Goal: Information Seeking & Learning: Find specific fact

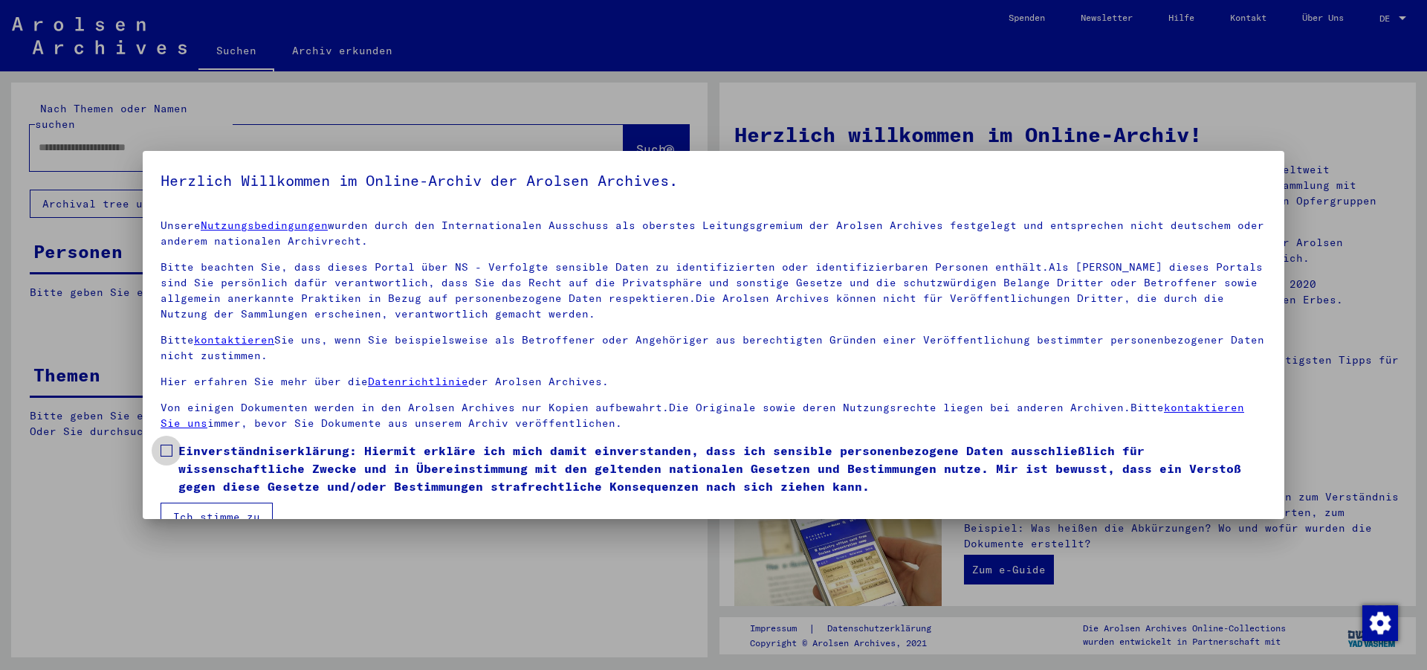
click at [229, 464] on span "Einverständniserklärung: Hiermit erkläre ich mich damit einverstanden, dass ich…" at bounding box center [722, 468] width 1088 height 54
click at [229, 504] on button "Ich stimme zu" at bounding box center [217, 516] width 112 height 28
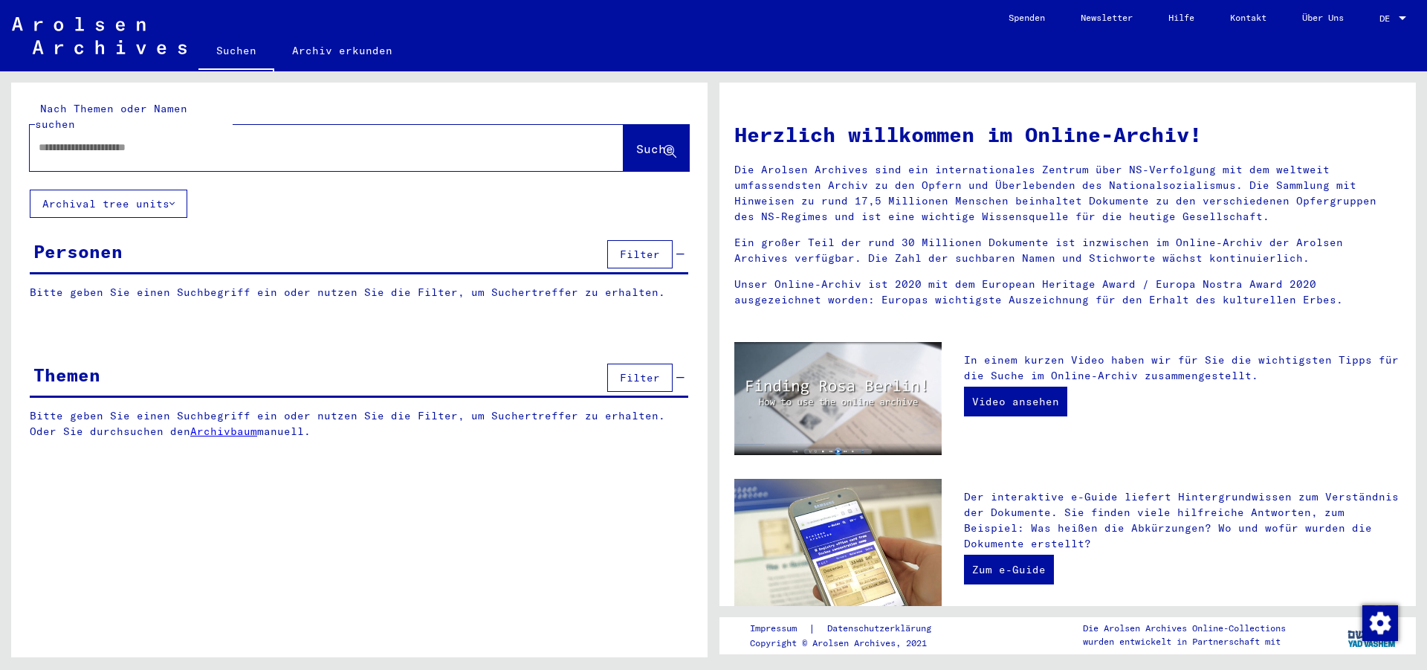
click at [212, 146] on div at bounding box center [304, 147] width 549 height 33
click at [212, 140] on input "text" at bounding box center [309, 148] width 540 height 16
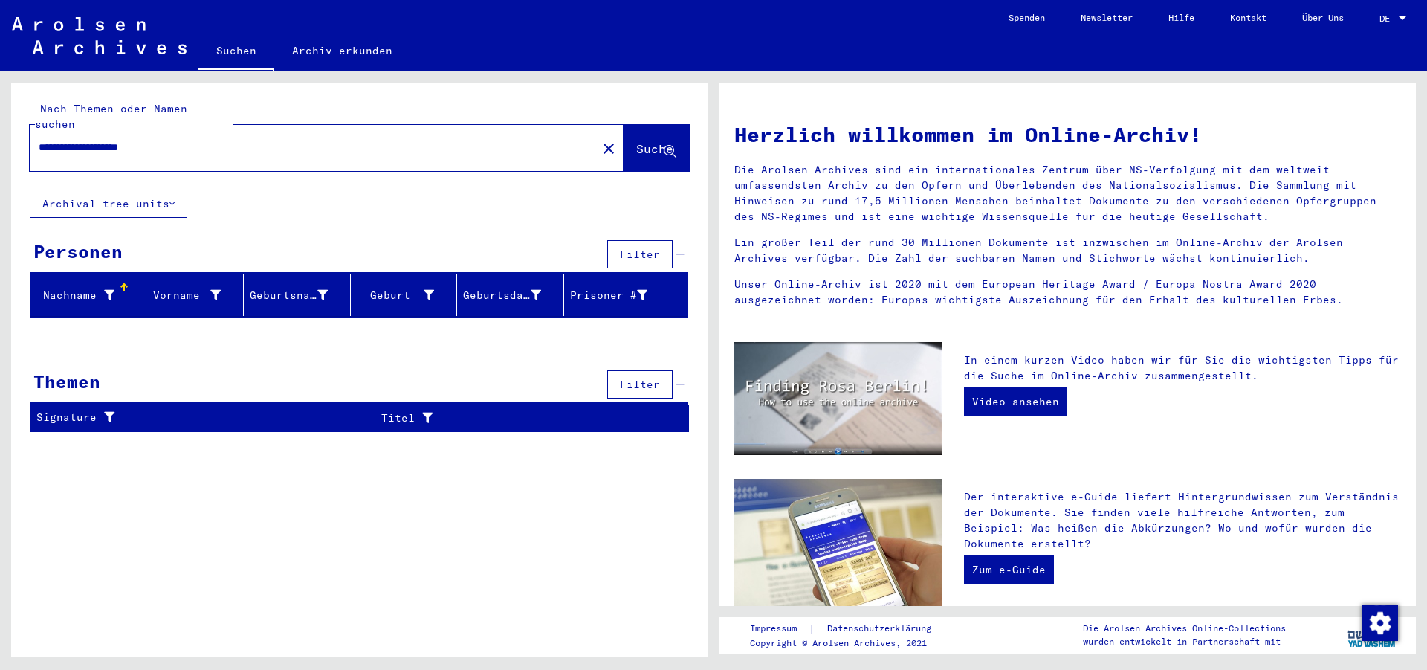
click at [62, 140] on input "**********" at bounding box center [309, 148] width 540 height 16
drag, startPoint x: 81, startPoint y: 134, endPoint x: 0, endPoint y: 137, distance: 81.1
click at [39, 140] on input "**********" at bounding box center [309, 148] width 540 height 16
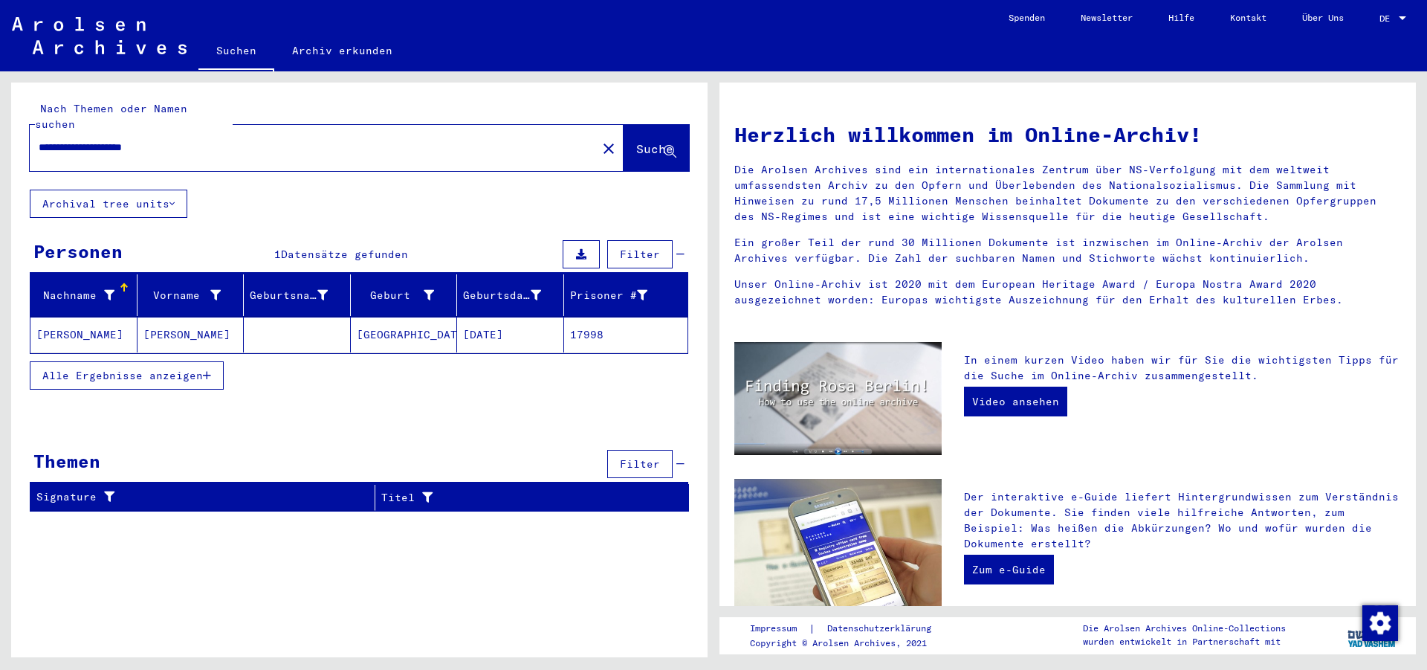
click at [158, 317] on mat-cell "[PERSON_NAME]" at bounding box center [190, 335] width 107 height 36
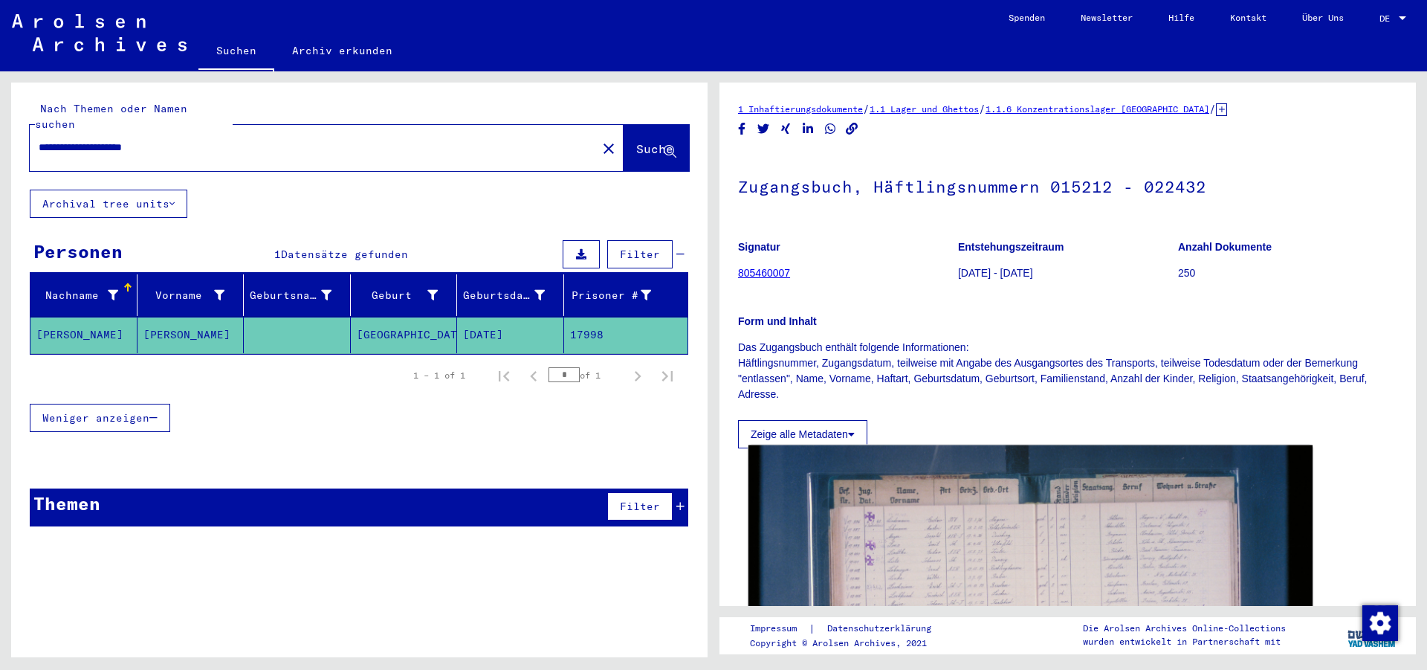
scroll to position [161, 0]
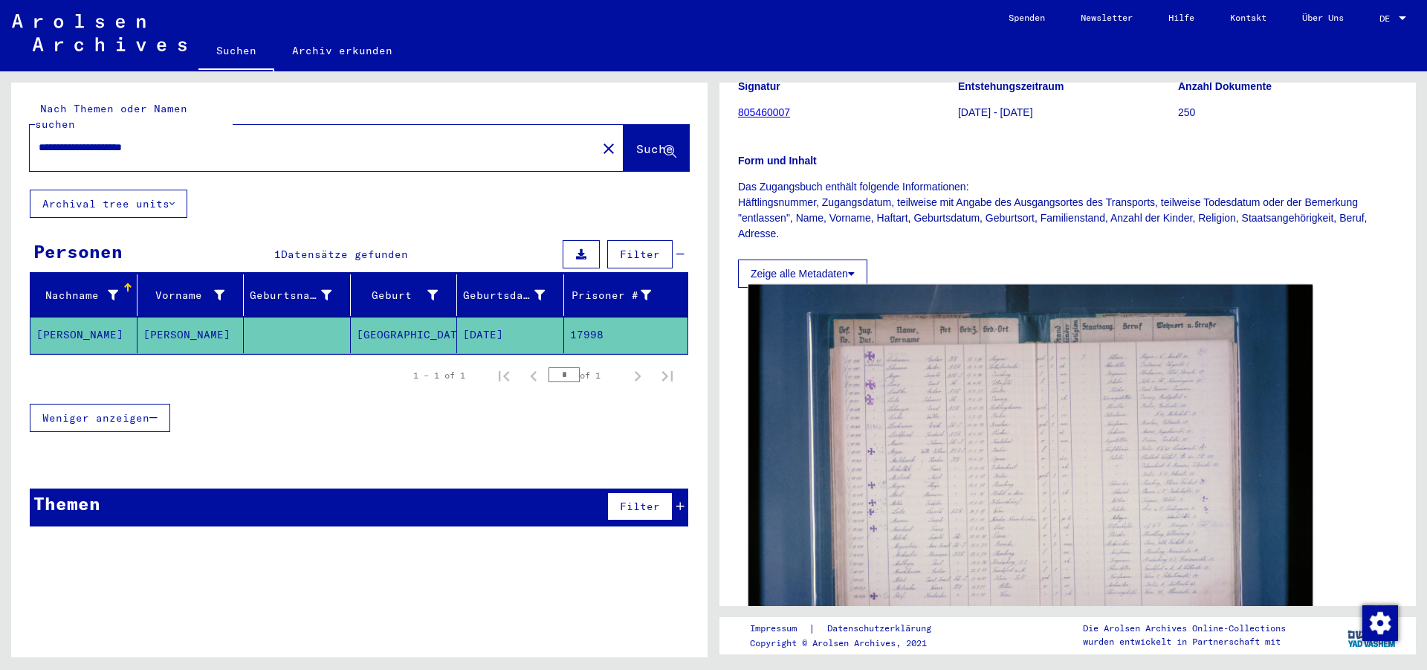
click at [942, 478] on img at bounding box center [1030, 473] width 564 height 376
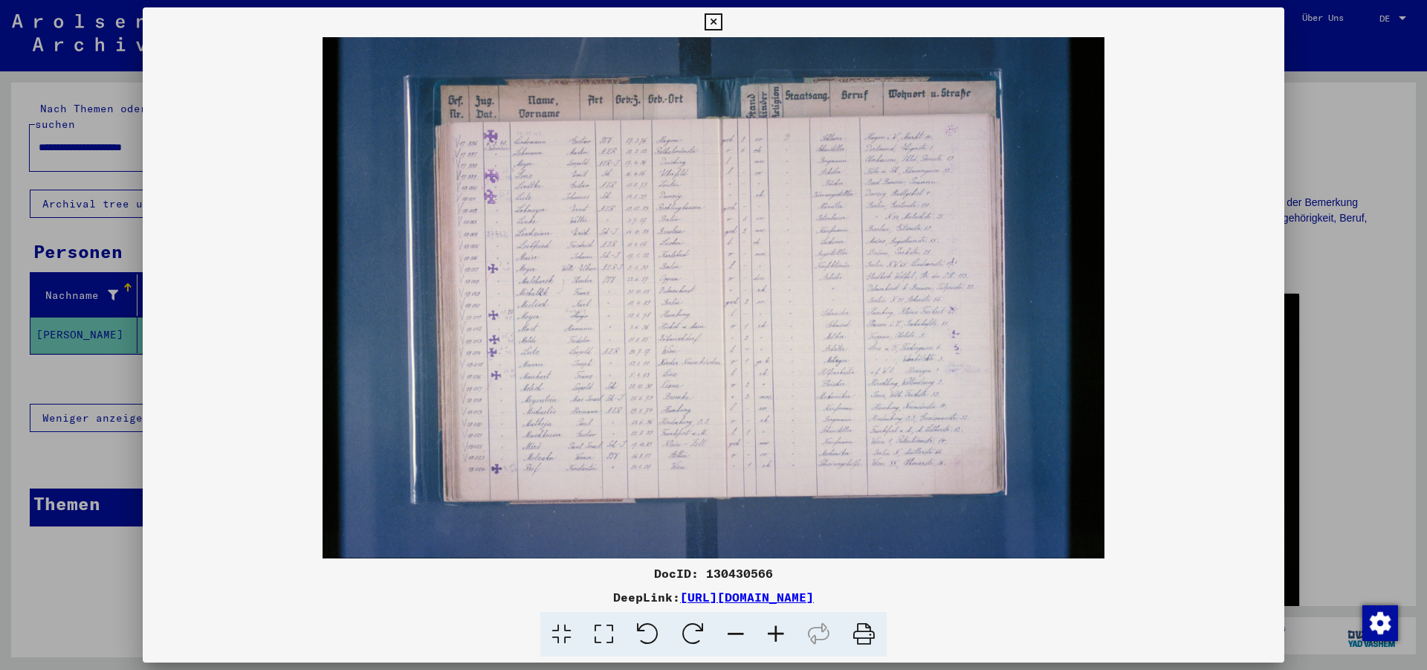
click at [572, 231] on img at bounding box center [714, 297] width 1142 height 521
click at [783, 634] on icon at bounding box center [776, 634] width 40 height 45
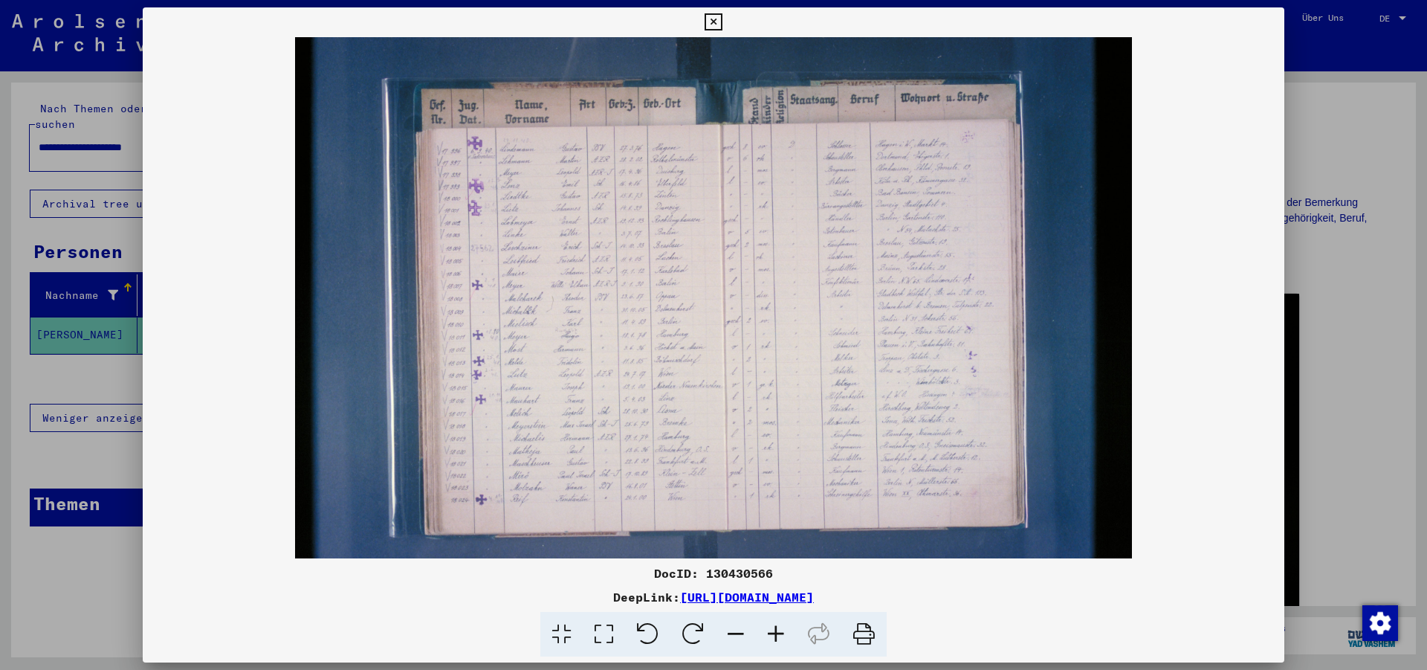
click at [783, 634] on icon at bounding box center [776, 634] width 40 height 45
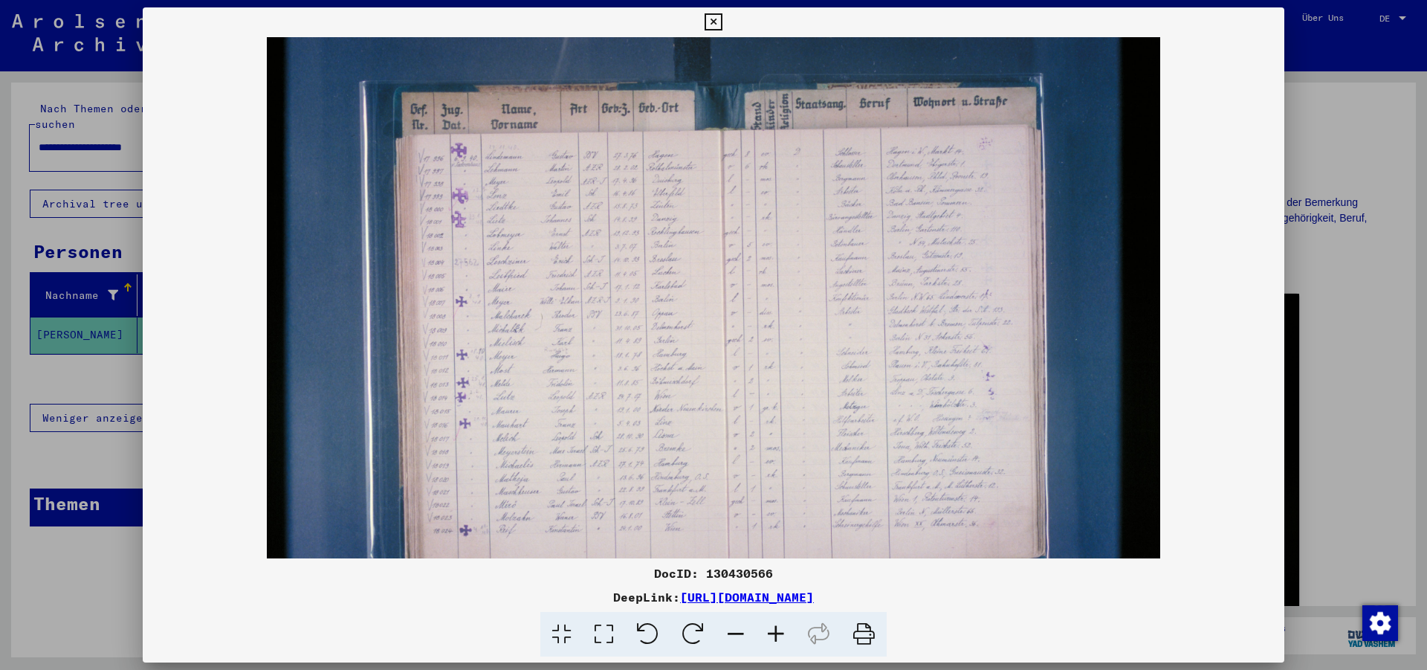
click at [771, 632] on icon at bounding box center [776, 634] width 40 height 45
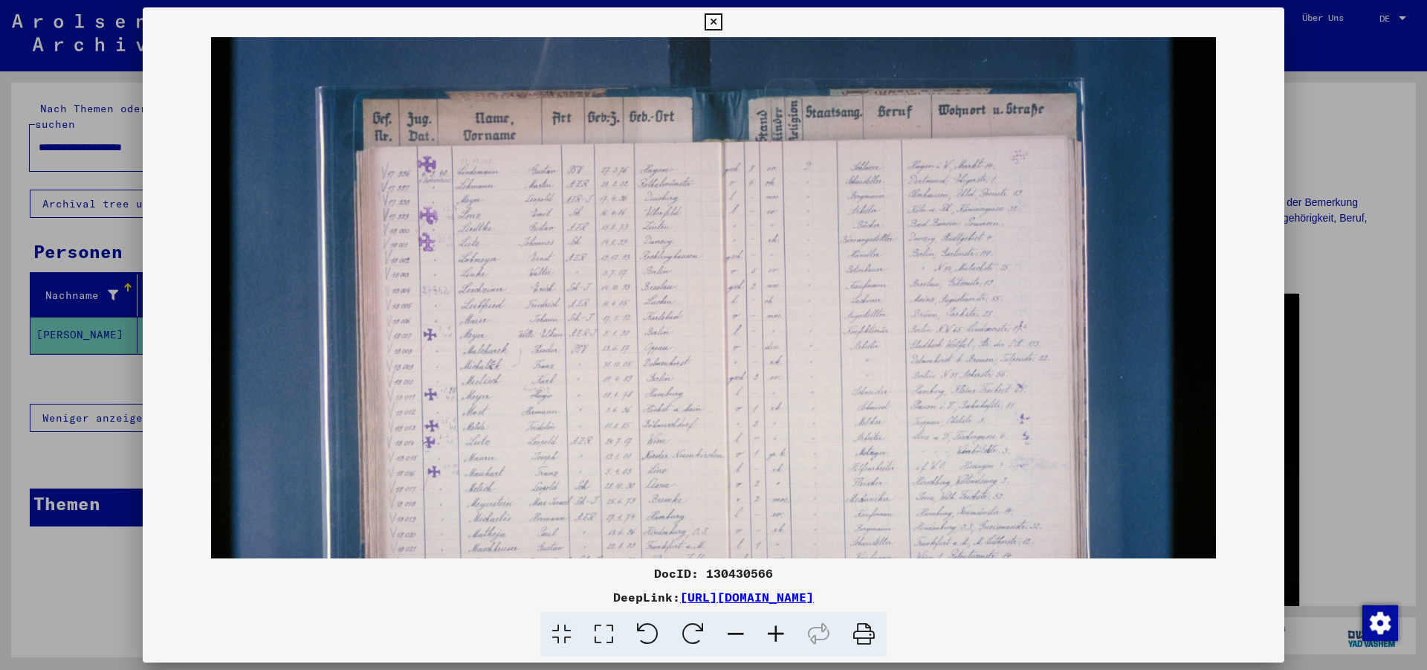
click at [771, 632] on icon at bounding box center [776, 634] width 40 height 45
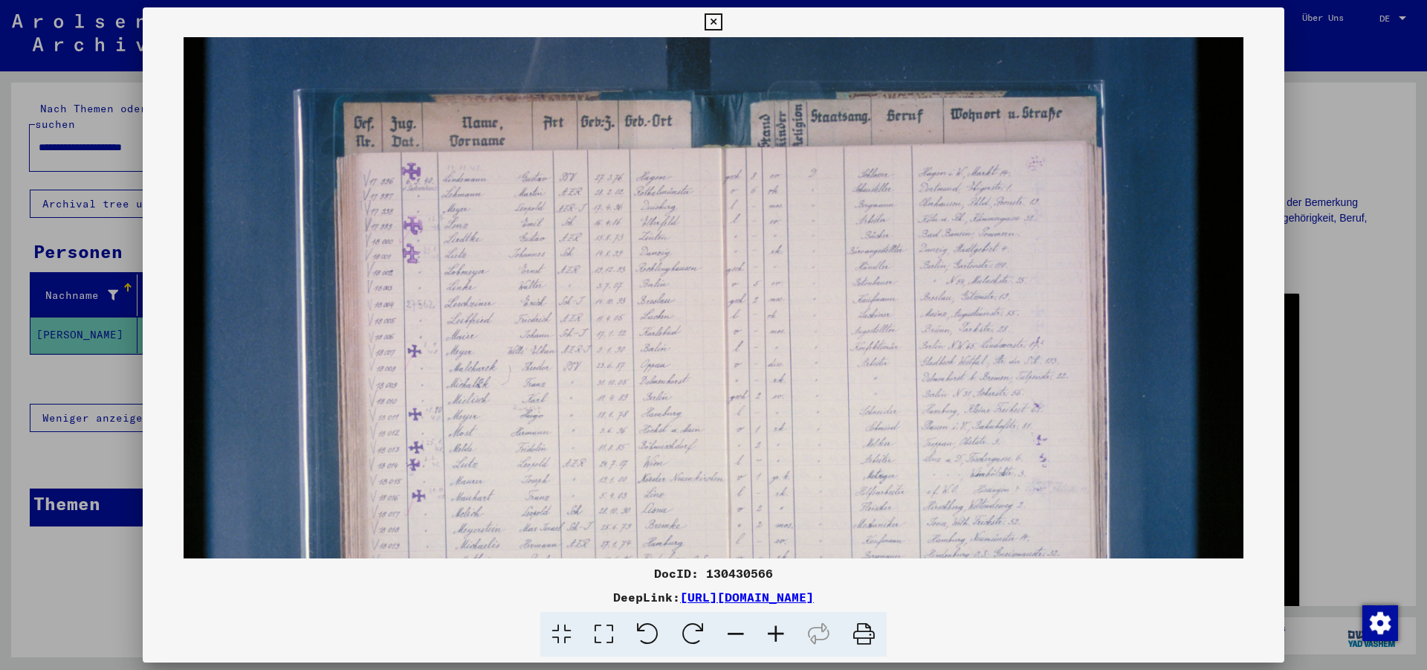
click at [771, 632] on icon at bounding box center [776, 634] width 40 height 45
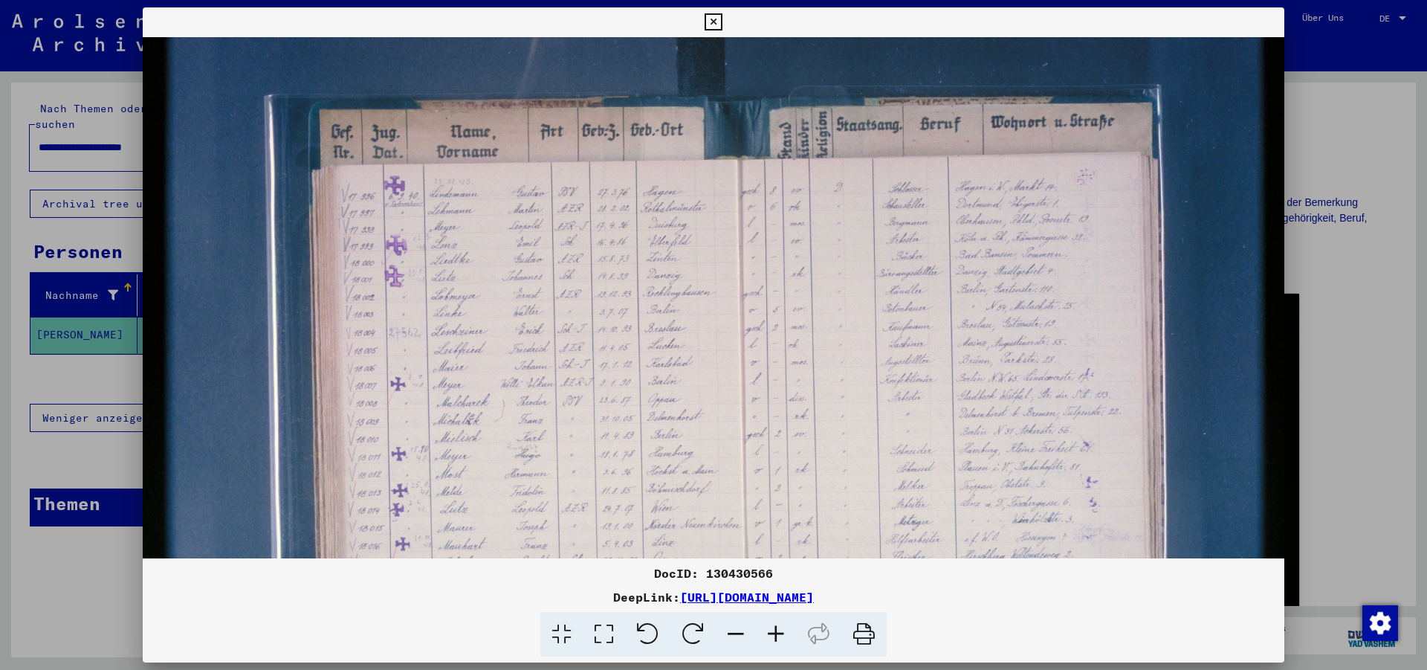
click at [771, 632] on icon at bounding box center [776, 634] width 40 height 45
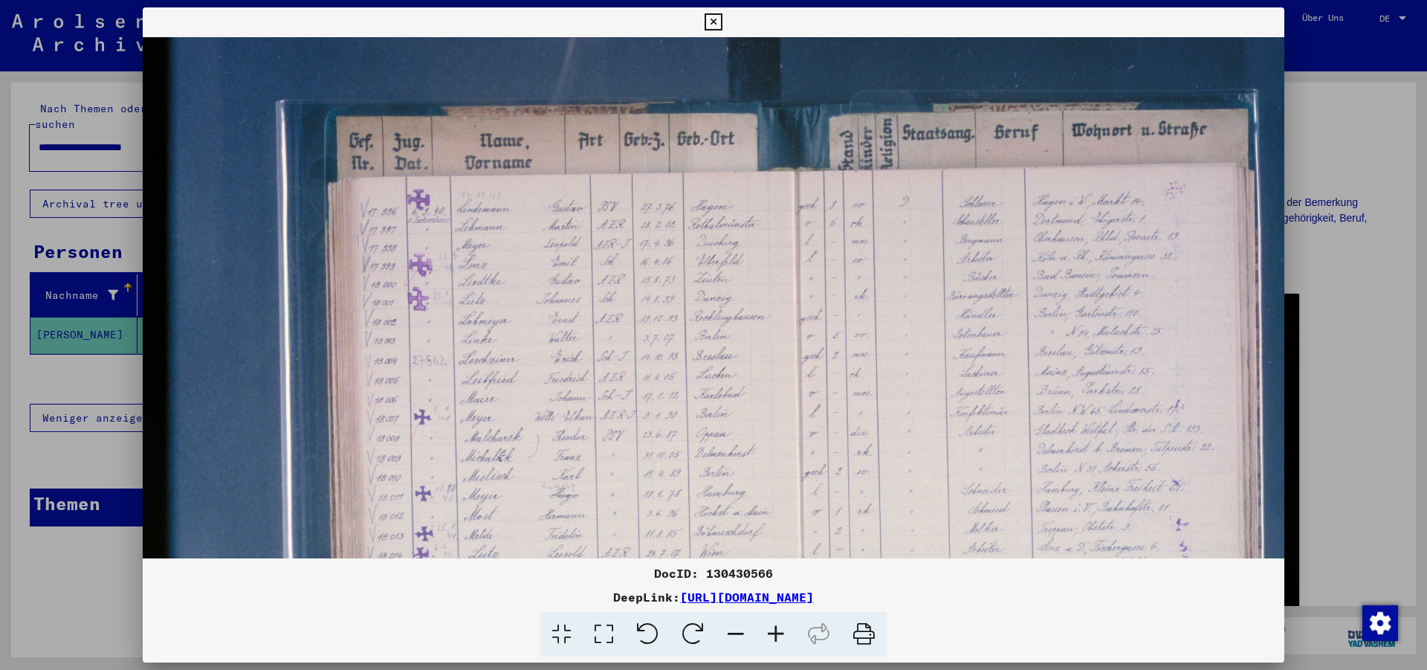
click at [771, 632] on icon at bounding box center [776, 634] width 40 height 45
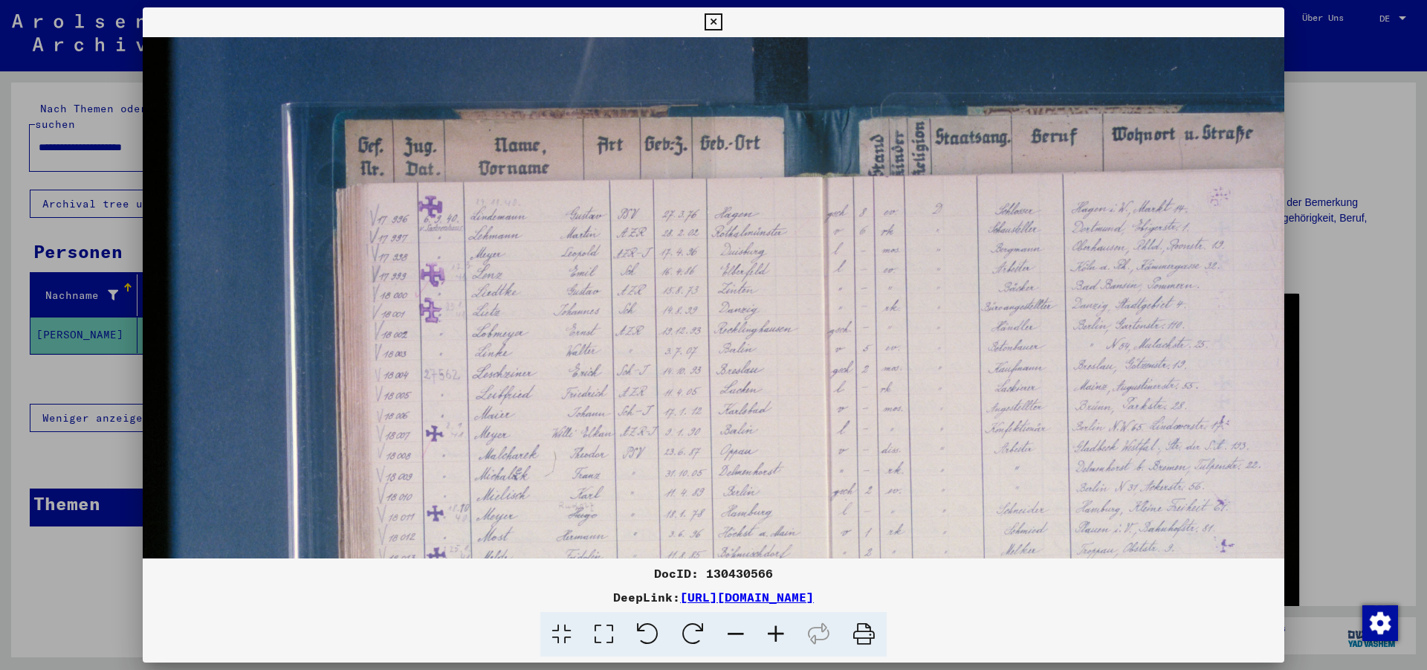
click at [771, 632] on icon at bounding box center [776, 634] width 40 height 45
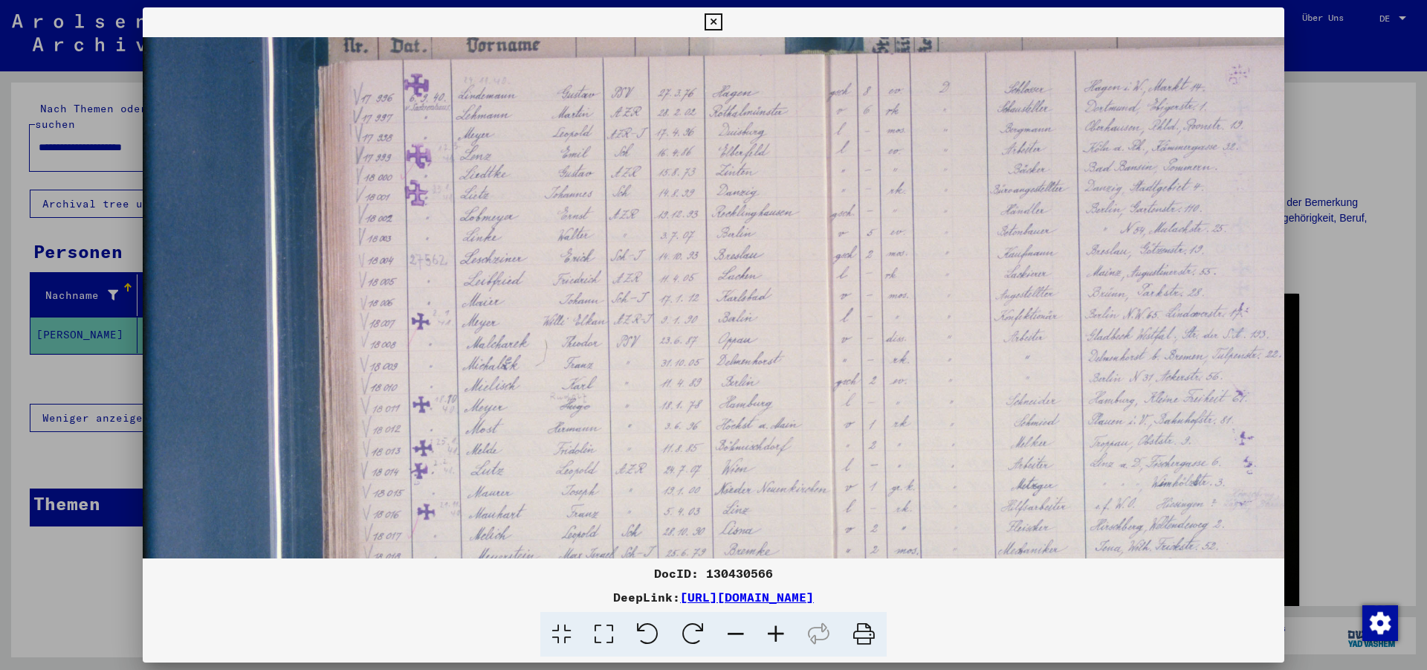
scroll to position [180, 27]
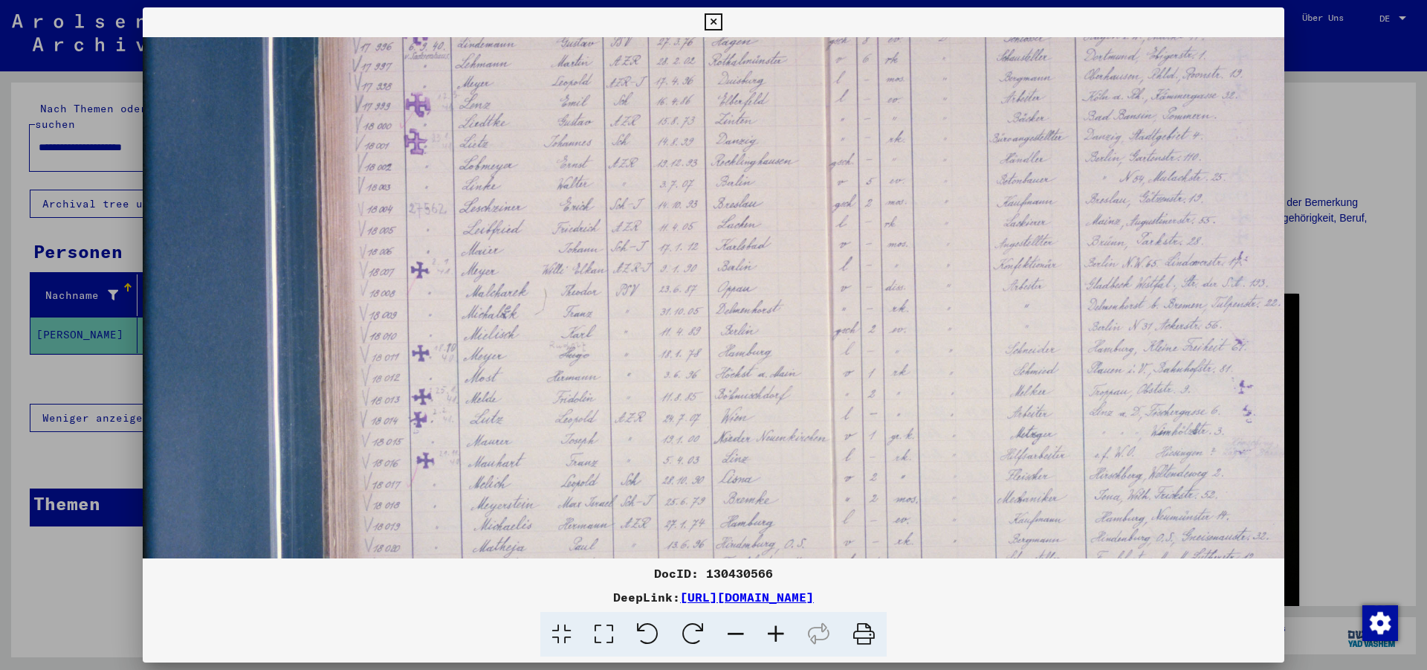
drag, startPoint x: 701, startPoint y: 395, endPoint x: 674, endPoint y: 214, distance: 182.6
click at [674, 215] on img at bounding box center [813, 322] width 1395 height 930
click at [697, 373] on img at bounding box center [813, 322] width 1395 height 930
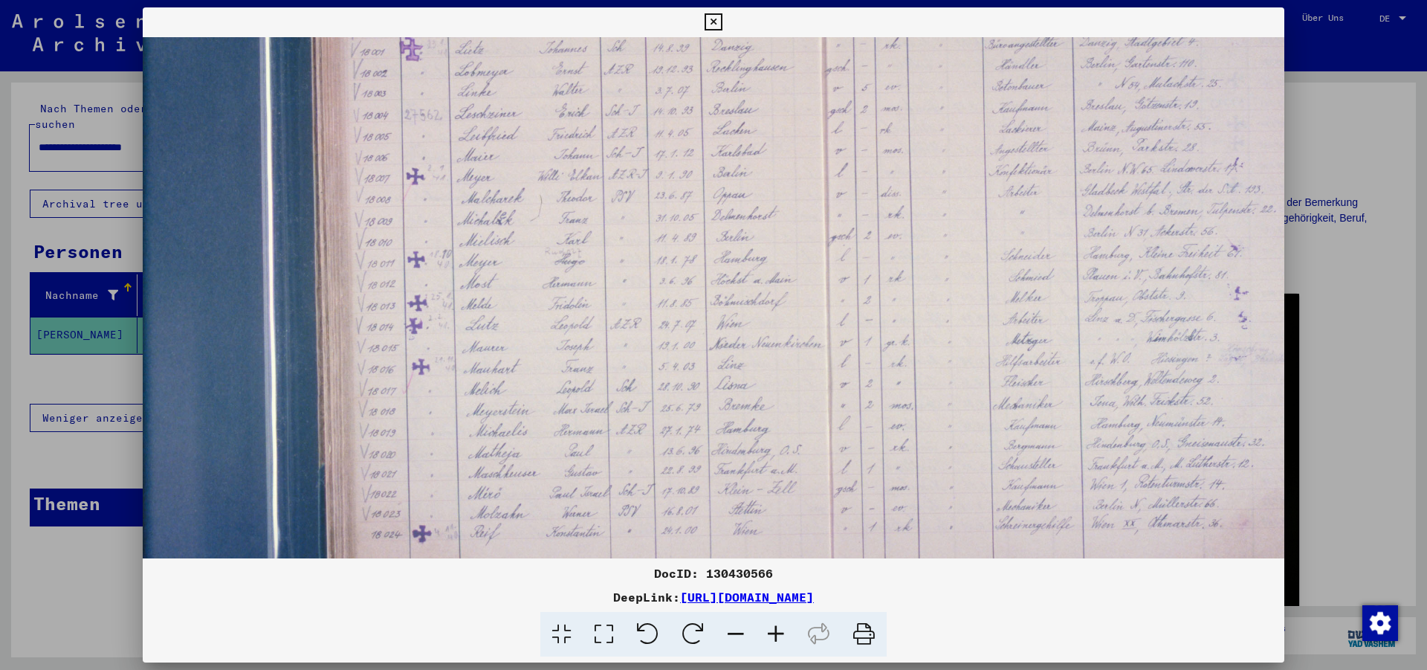
scroll to position [276, 31]
drag, startPoint x: 691, startPoint y: 383, endPoint x: 687, endPoint y: 288, distance: 96.0
click at [687, 288] on img at bounding box center [808, 226] width 1395 height 930
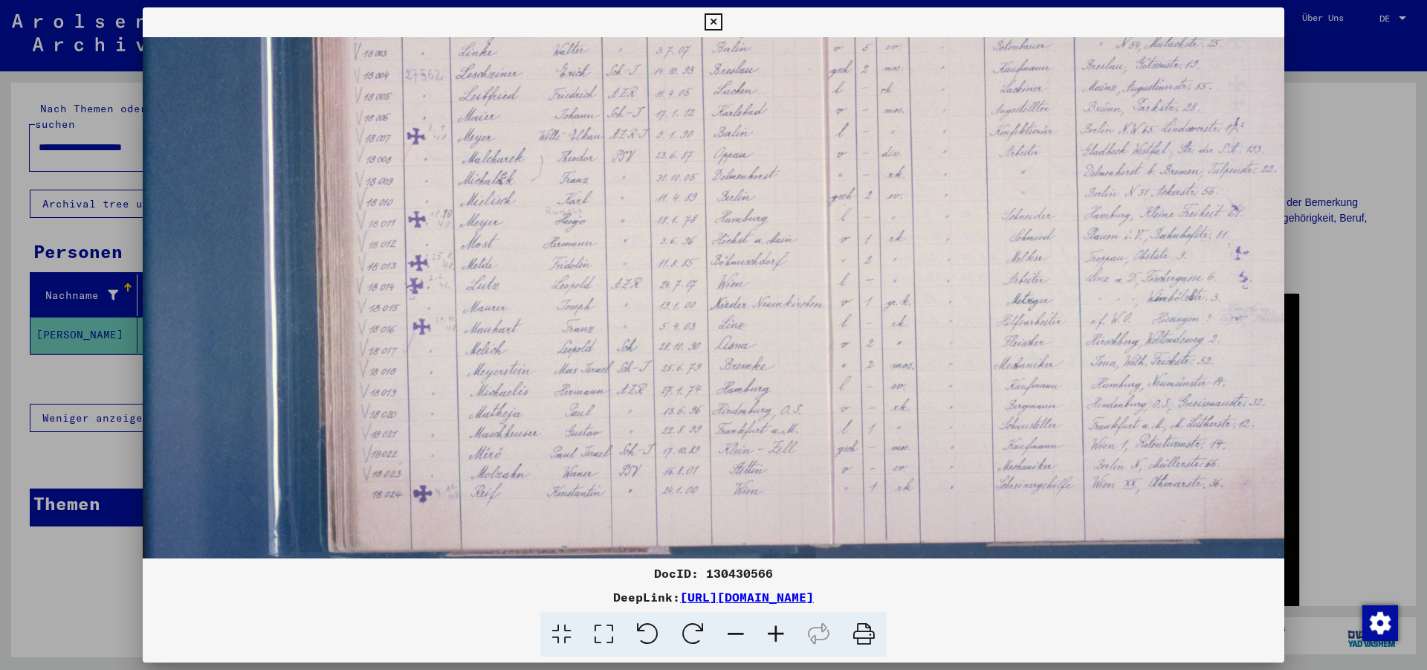
scroll to position [315, 31]
drag, startPoint x: 491, startPoint y: 421, endPoint x: 491, endPoint y: 381, distance: 39.4
click at [491, 381] on img at bounding box center [808, 187] width 1395 height 930
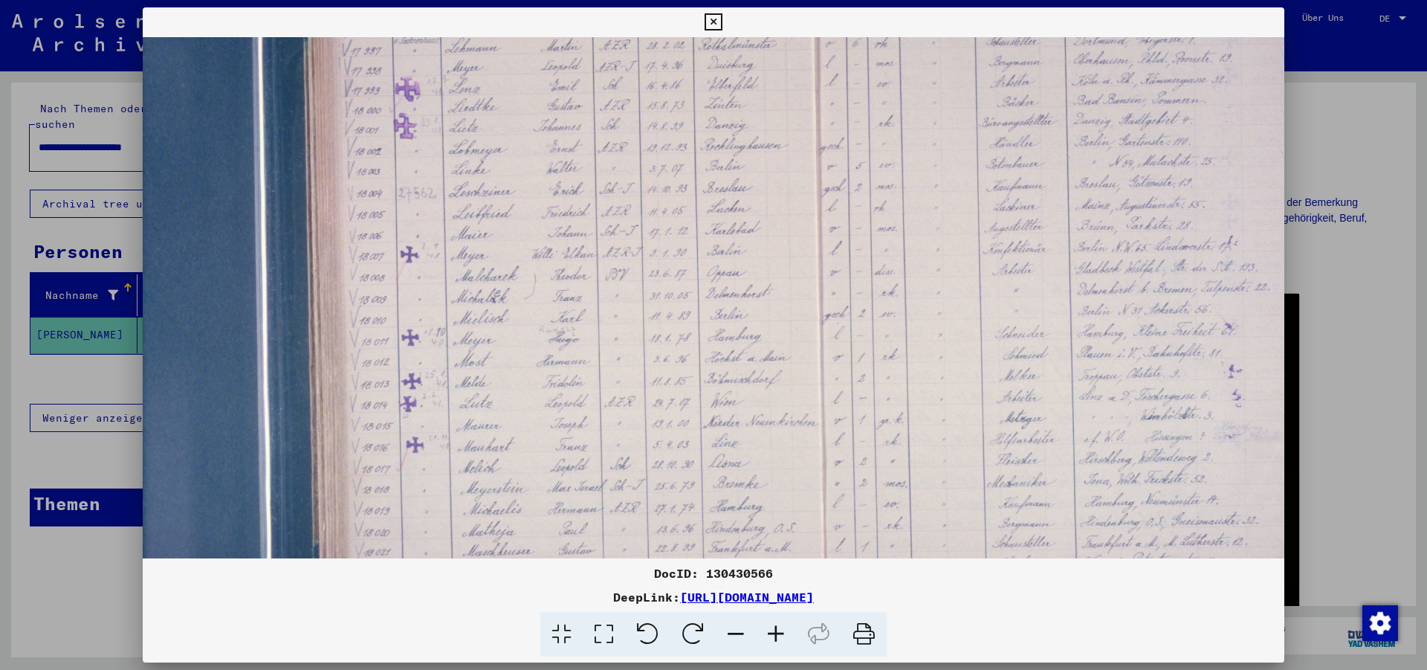
drag, startPoint x: 543, startPoint y: 304, endPoint x: 543, endPoint y: 375, distance: 70.6
click at [537, 435] on img at bounding box center [803, 307] width 1395 height 930
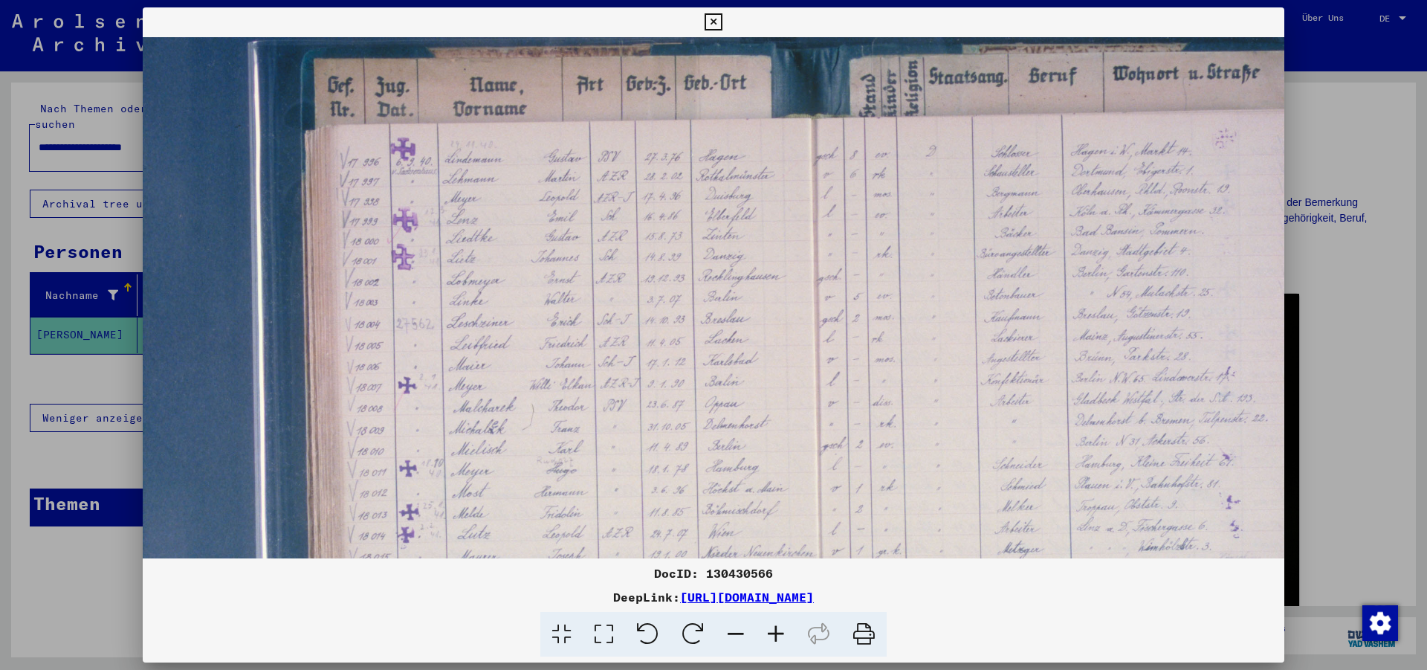
scroll to position [54, 39]
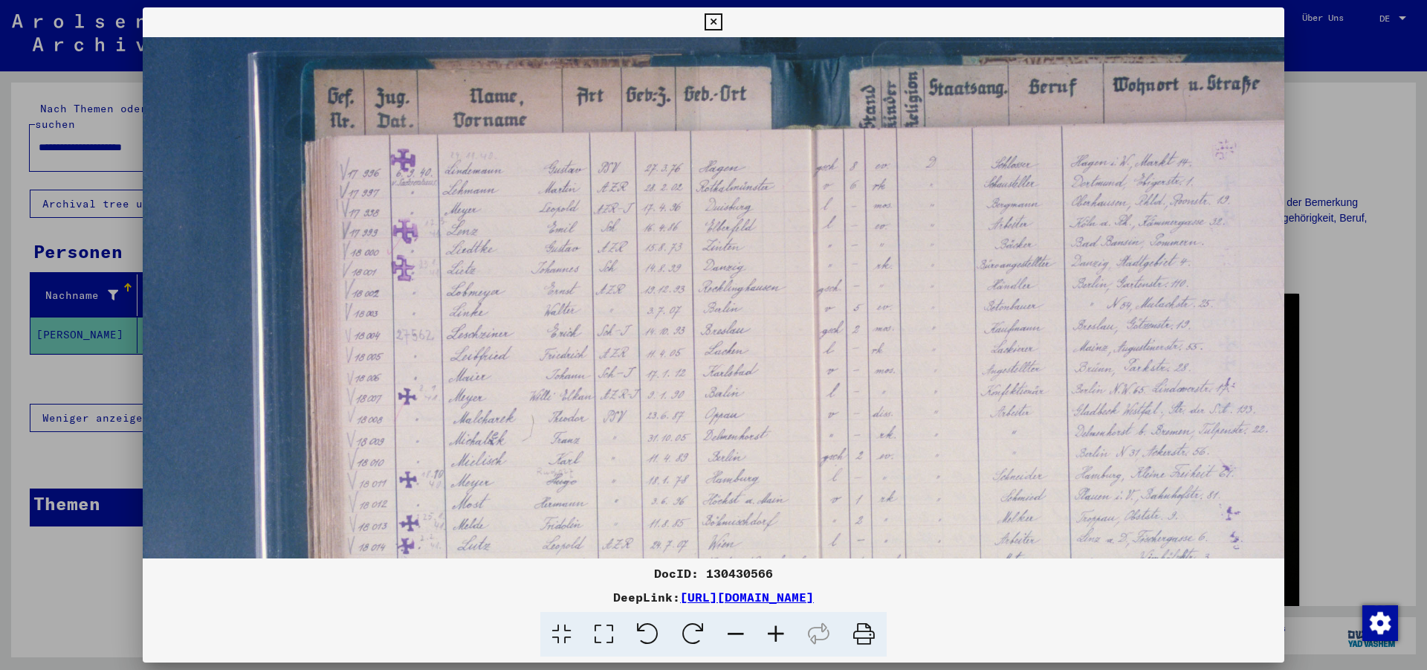
drag, startPoint x: 543, startPoint y: 238, endPoint x: 540, endPoint y: 368, distance: 130.1
click at [540, 368] on img at bounding box center [800, 449] width 1395 height 930
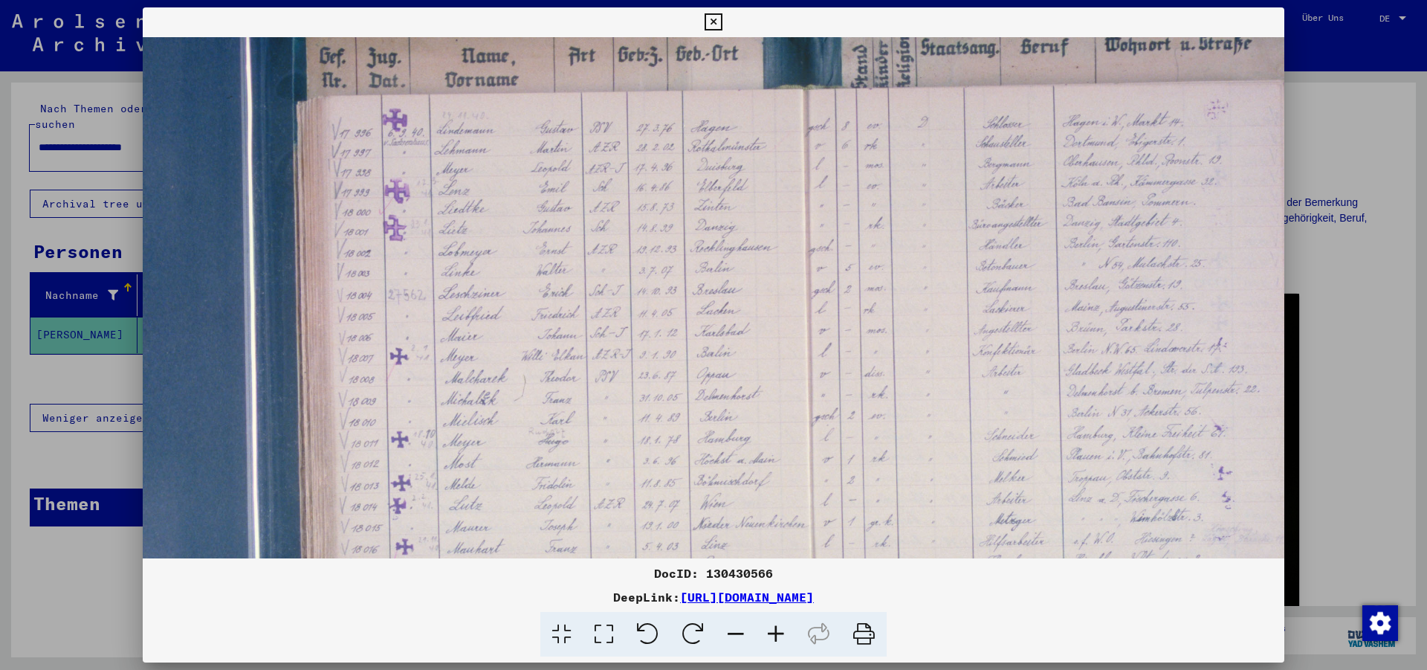
scroll to position [95, 48]
drag, startPoint x: 523, startPoint y: 388, endPoint x: 514, endPoint y: 346, distance: 42.6
click at [514, 346] on img at bounding box center [791, 407] width 1395 height 930
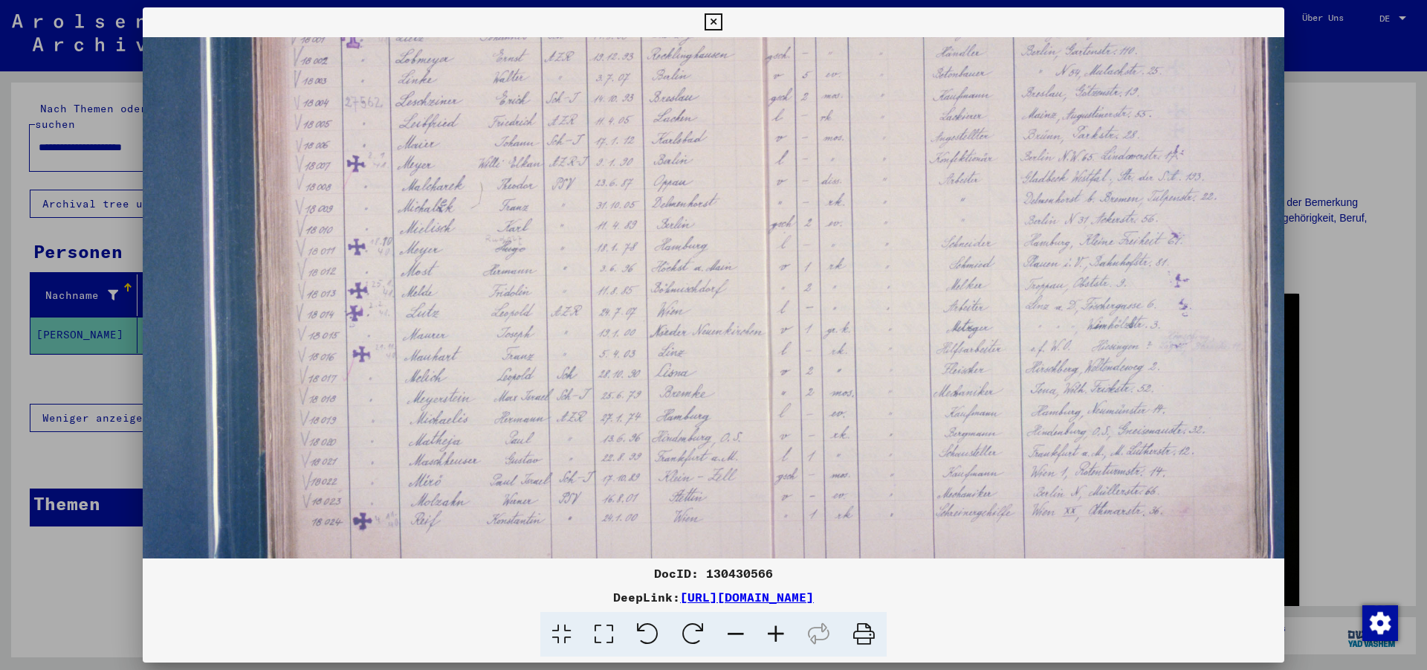
drag, startPoint x: 476, startPoint y: 386, endPoint x: 434, endPoint y: 192, distance: 198.5
click at [434, 192] on img at bounding box center [749, 216] width 1395 height 930
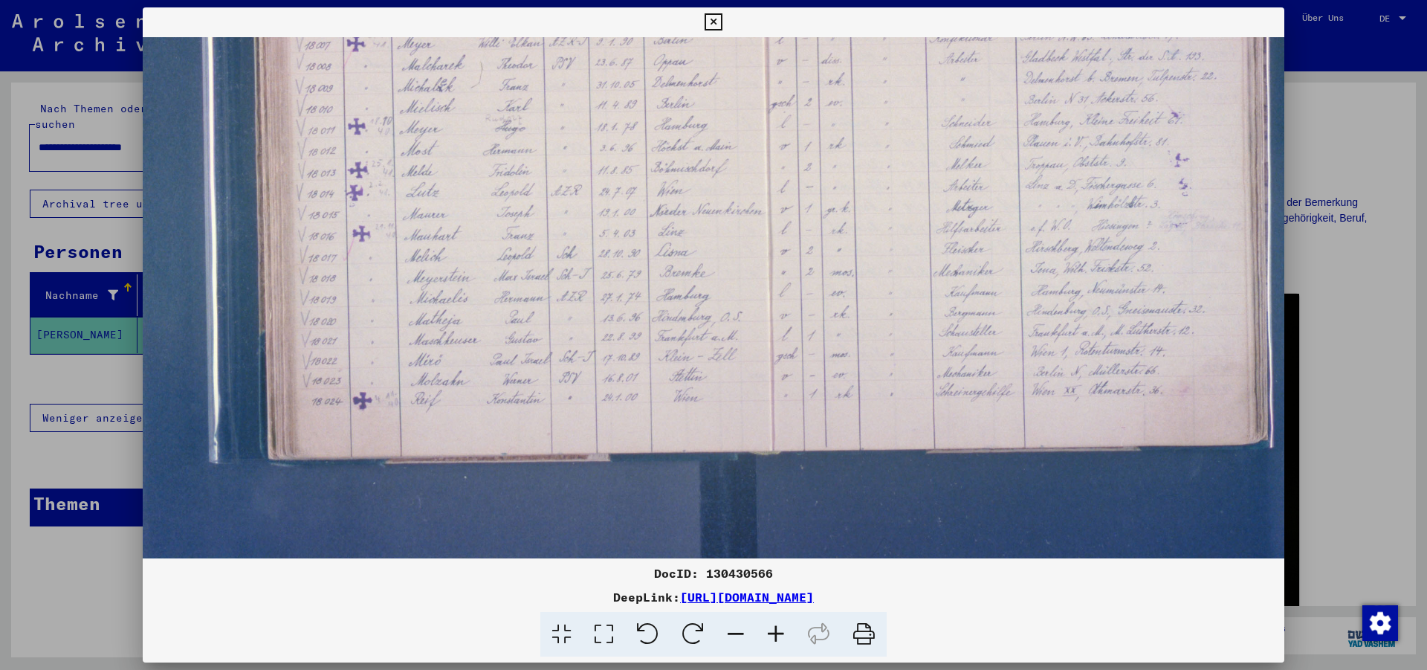
scroll to position [409, 91]
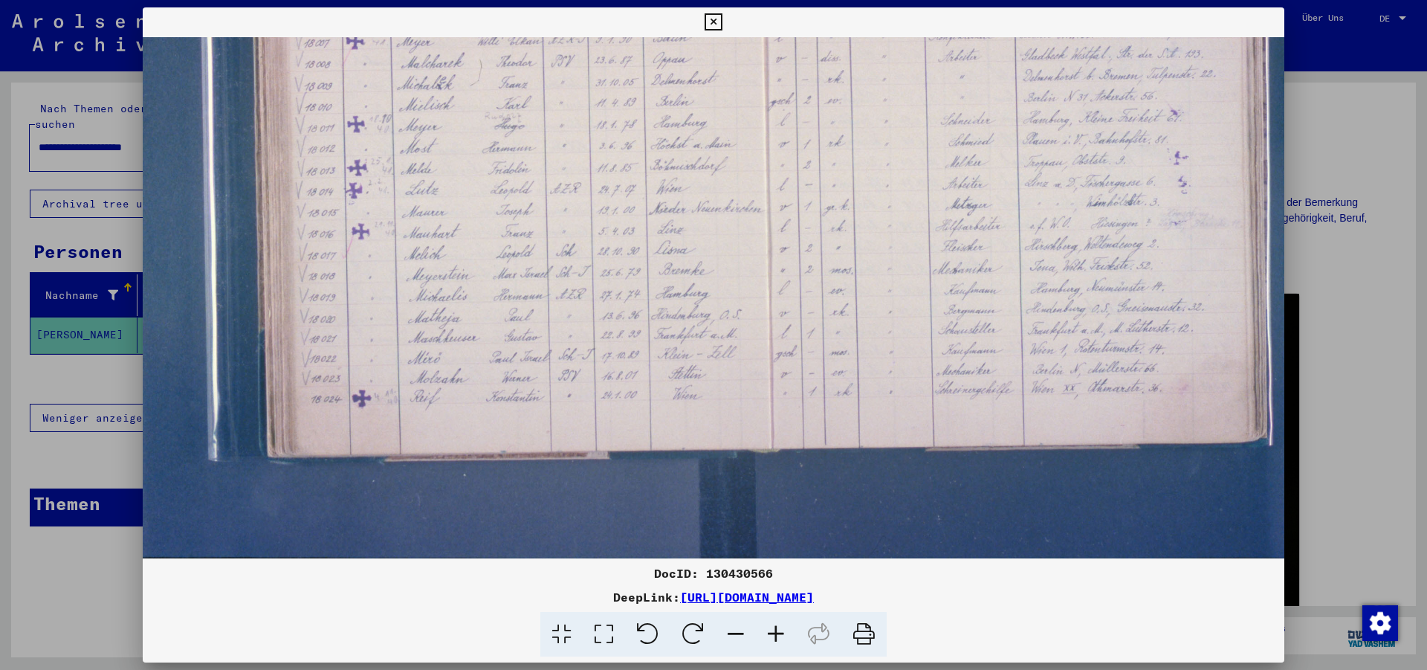
drag, startPoint x: 436, startPoint y: 412, endPoint x: 435, endPoint y: 289, distance: 122.6
click at [435, 289] on img at bounding box center [748, 93] width 1395 height 930
drag, startPoint x: 404, startPoint y: 421, endPoint x: 405, endPoint y: 402, distance: 19.3
click at [405, 402] on img at bounding box center [749, 93] width 1395 height 930
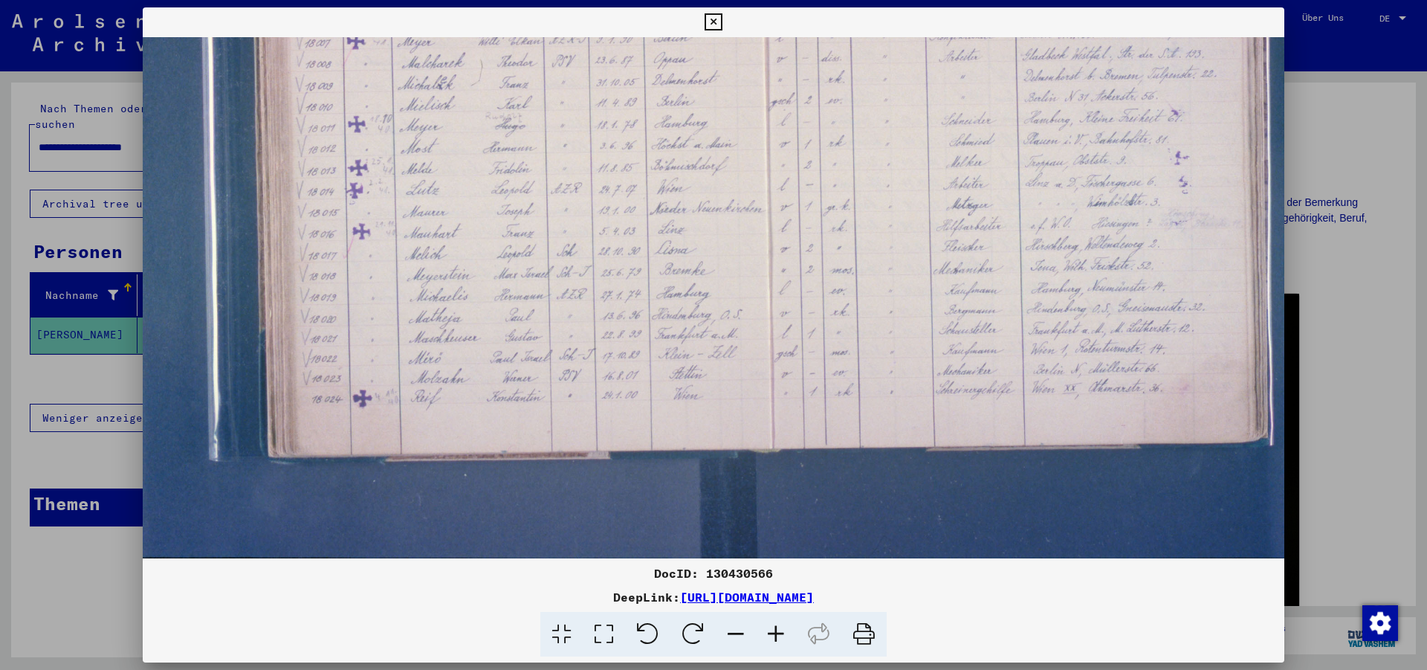
click at [7, 574] on div at bounding box center [713, 335] width 1427 height 670
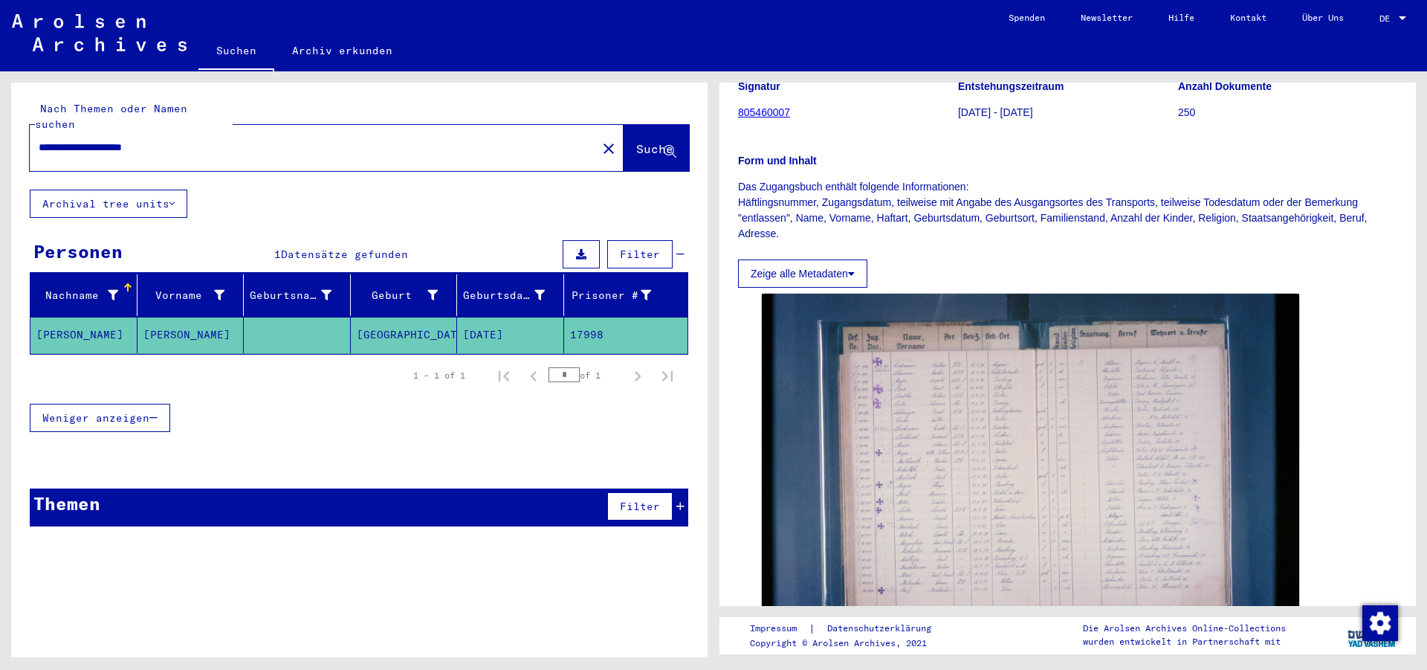
drag, startPoint x: 85, startPoint y: 134, endPoint x: 0, endPoint y: 129, distance: 85.6
click at [39, 140] on input "**********" at bounding box center [313, 148] width 549 height 16
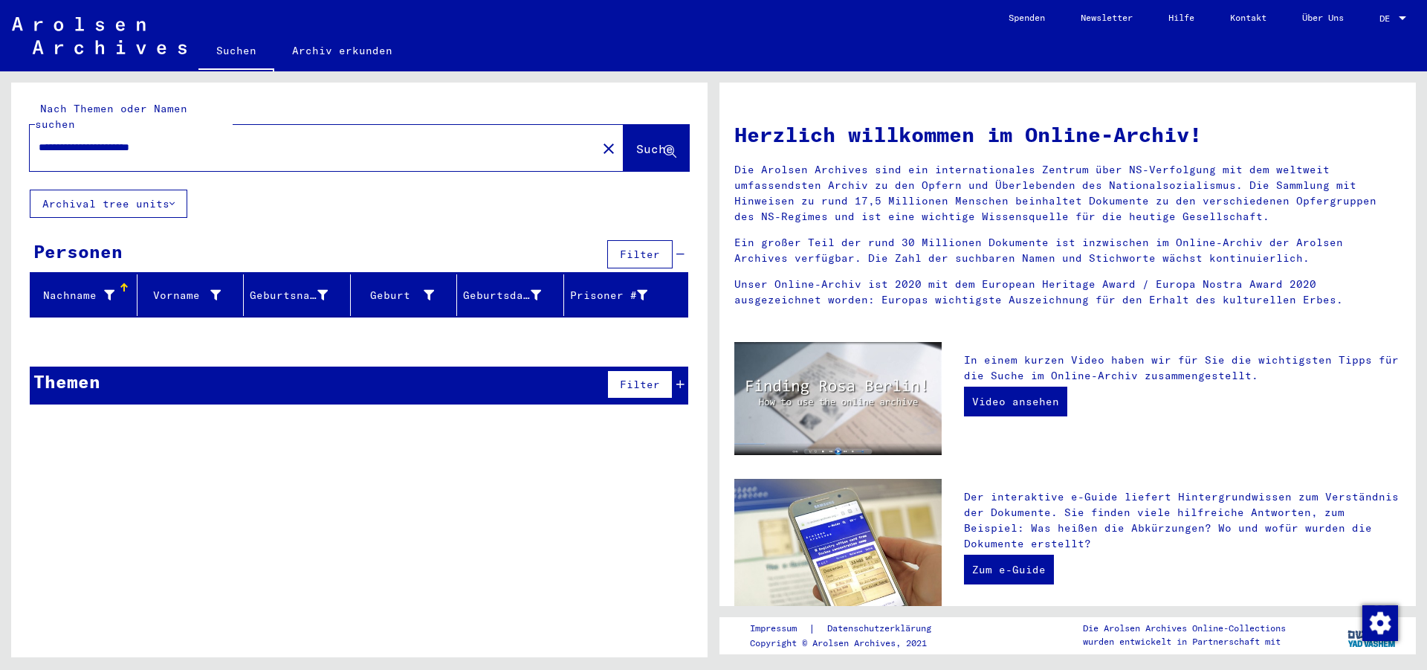
click at [110, 140] on input "**********" at bounding box center [309, 148] width 540 height 16
click at [155, 140] on input "**********" at bounding box center [309, 148] width 540 height 16
type input "**********"
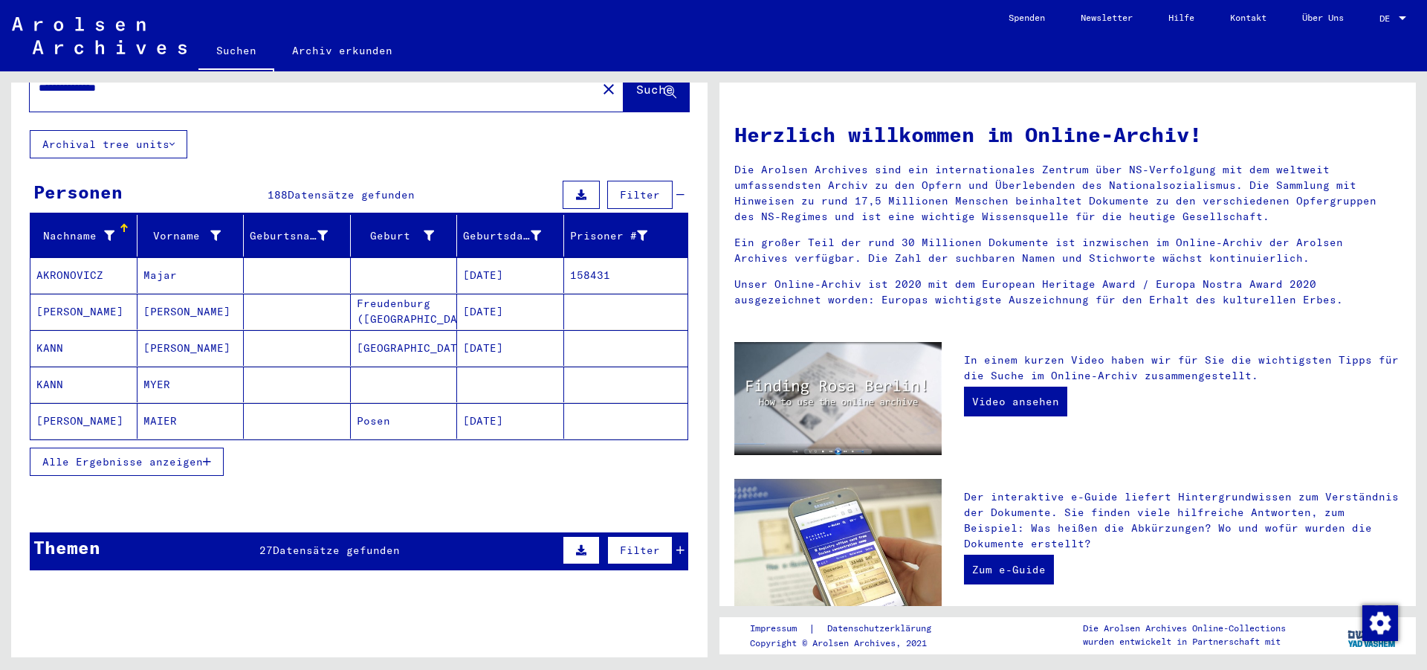
scroll to position [80, 0]
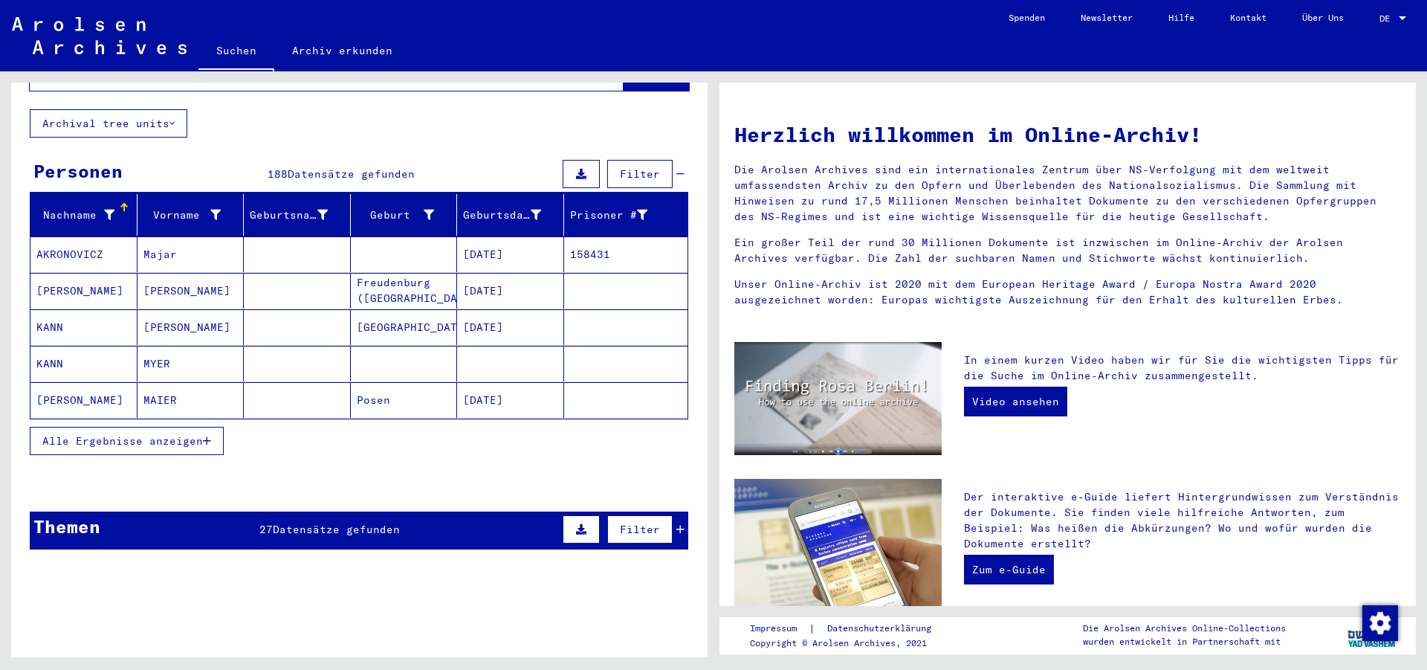
click at [148, 434] on span "Alle Ergebnisse anzeigen" at bounding box center [122, 440] width 161 height 13
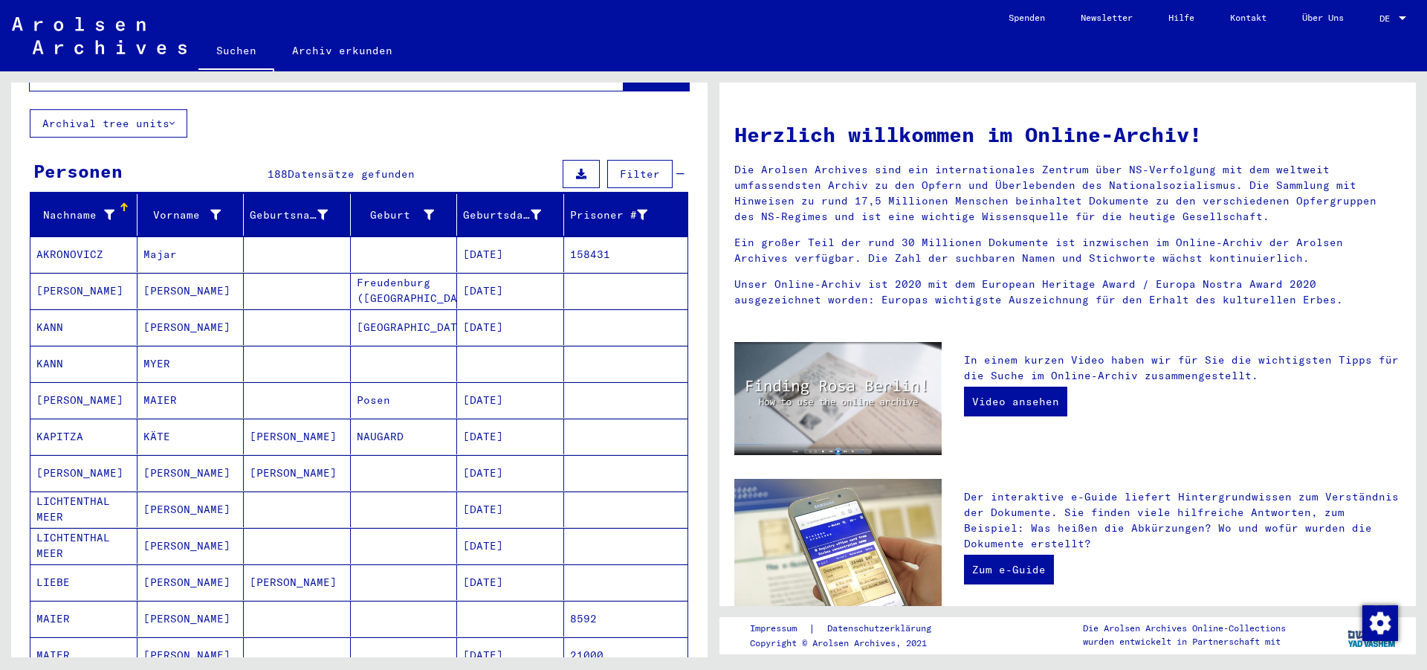
click at [82, 203] on div "Nachname" at bounding box center [86, 215] width 100 height 24
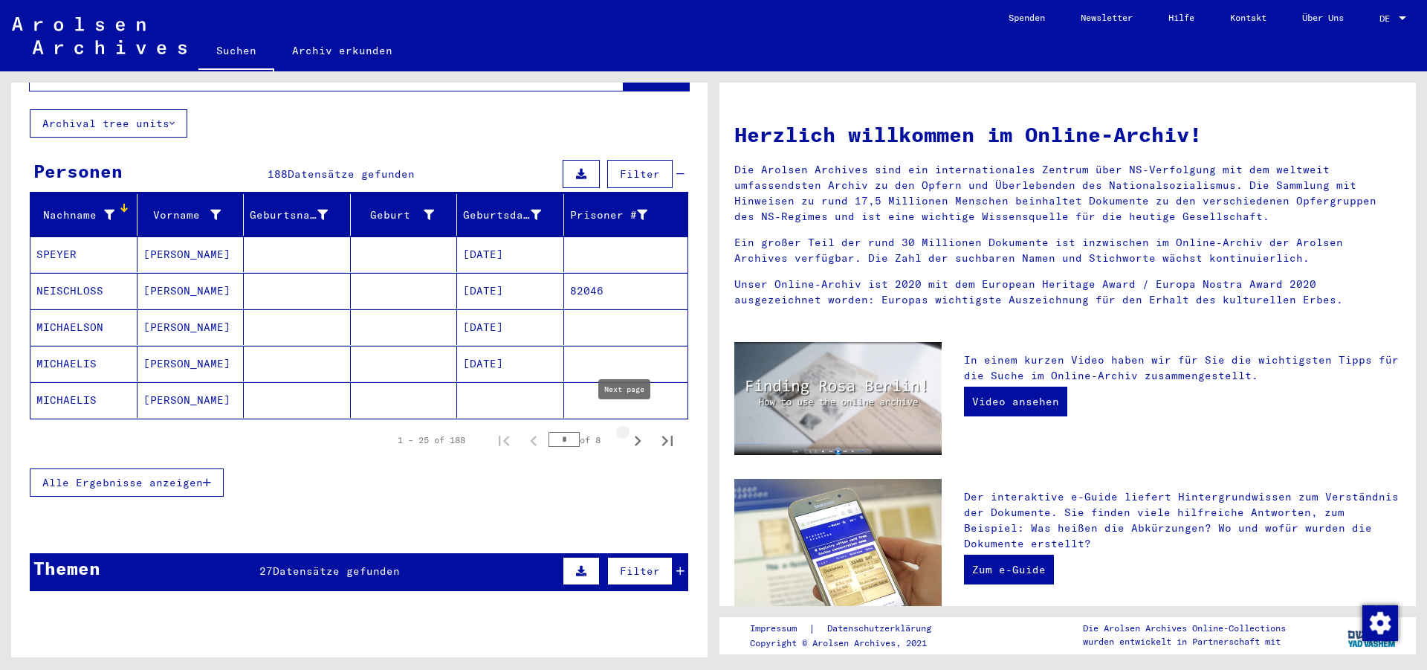
click at [627, 430] on icon "Next page" at bounding box center [637, 440] width 21 height 21
type input "*"
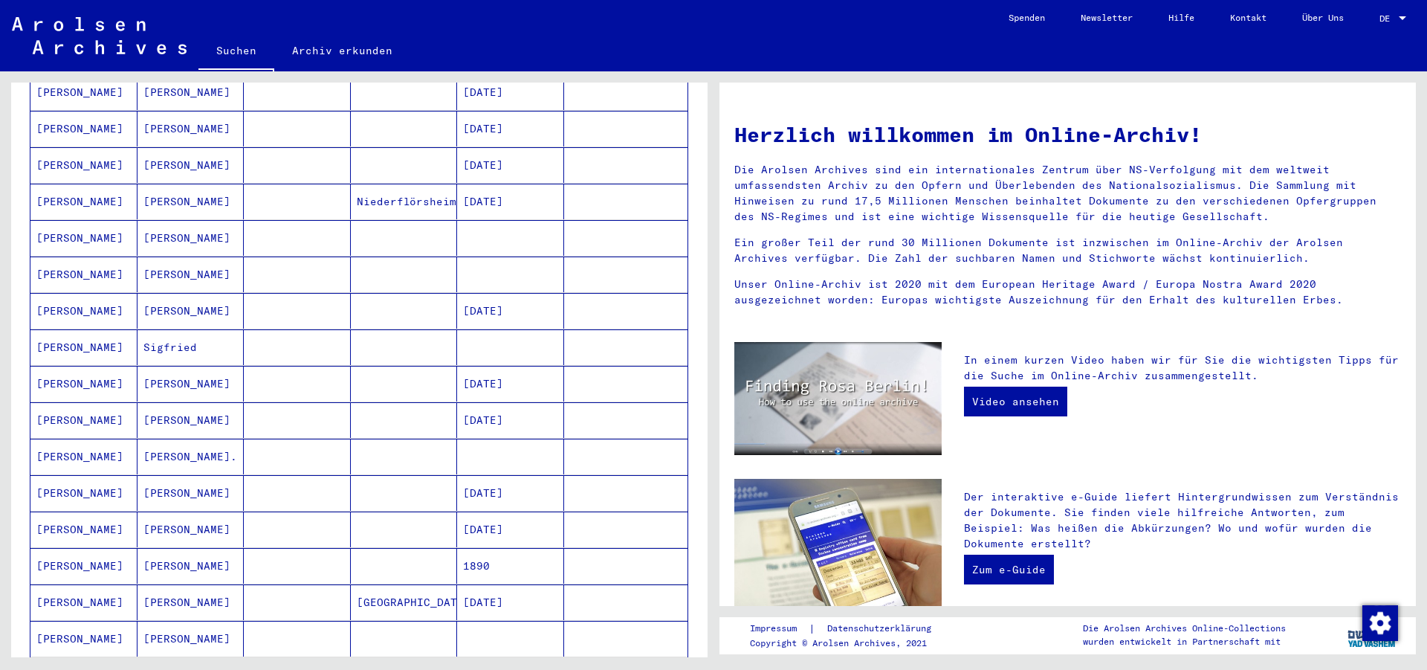
scroll to position [562, 0]
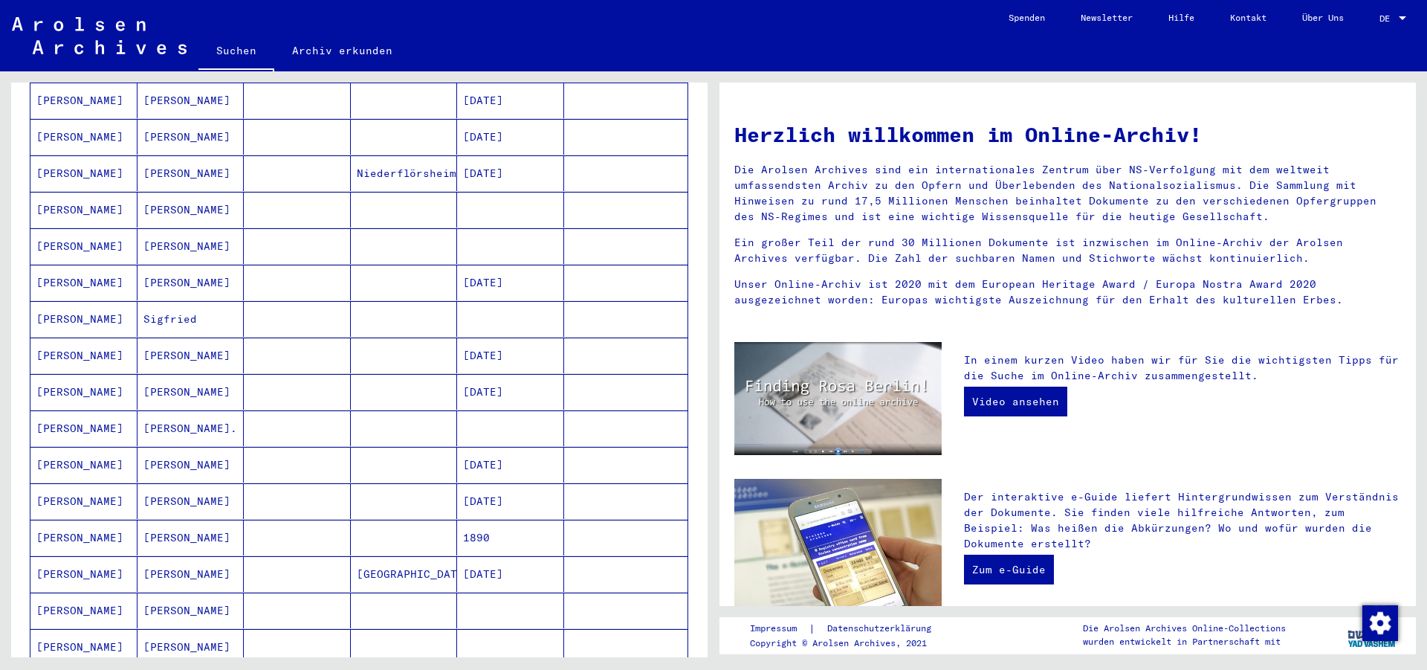
click at [55, 412] on mat-cell "[PERSON_NAME]" at bounding box center [83, 428] width 107 height 36
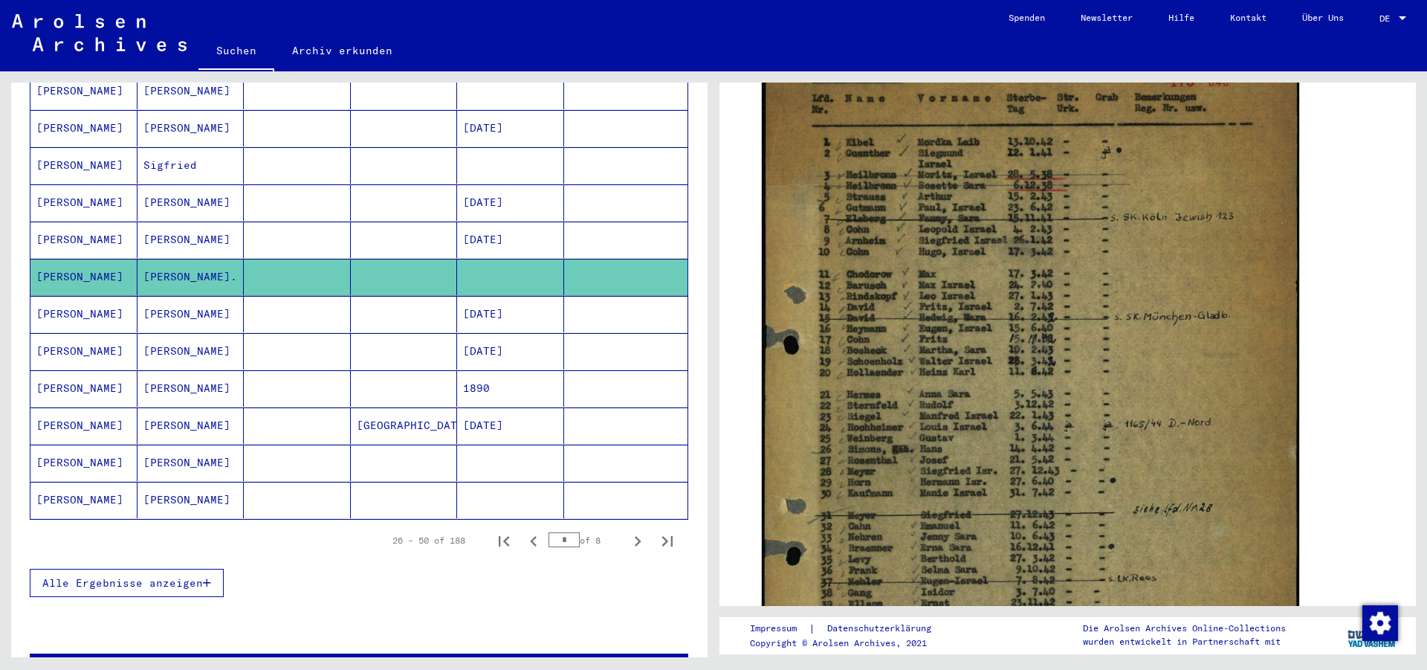
scroll to position [729, 0]
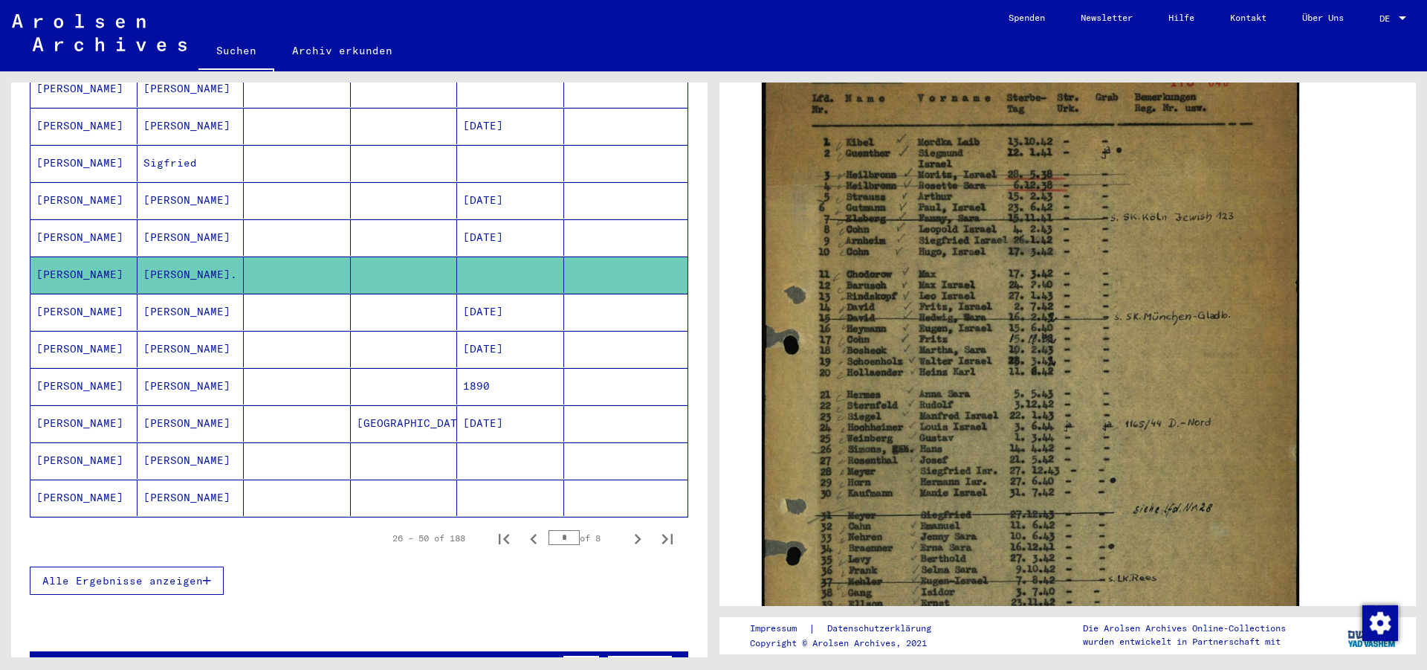
click at [40, 219] on mat-cell "[PERSON_NAME]" at bounding box center [83, 237] width 107 height 36
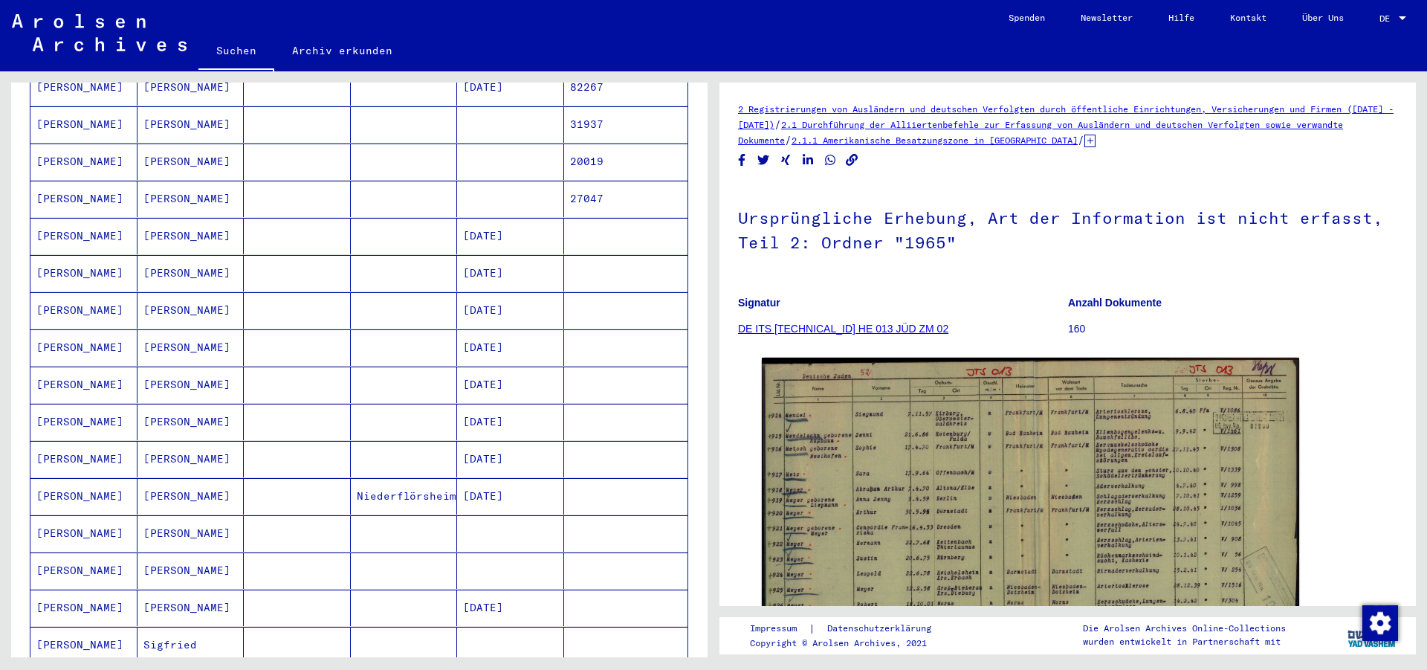
scroll to position [167, 0]
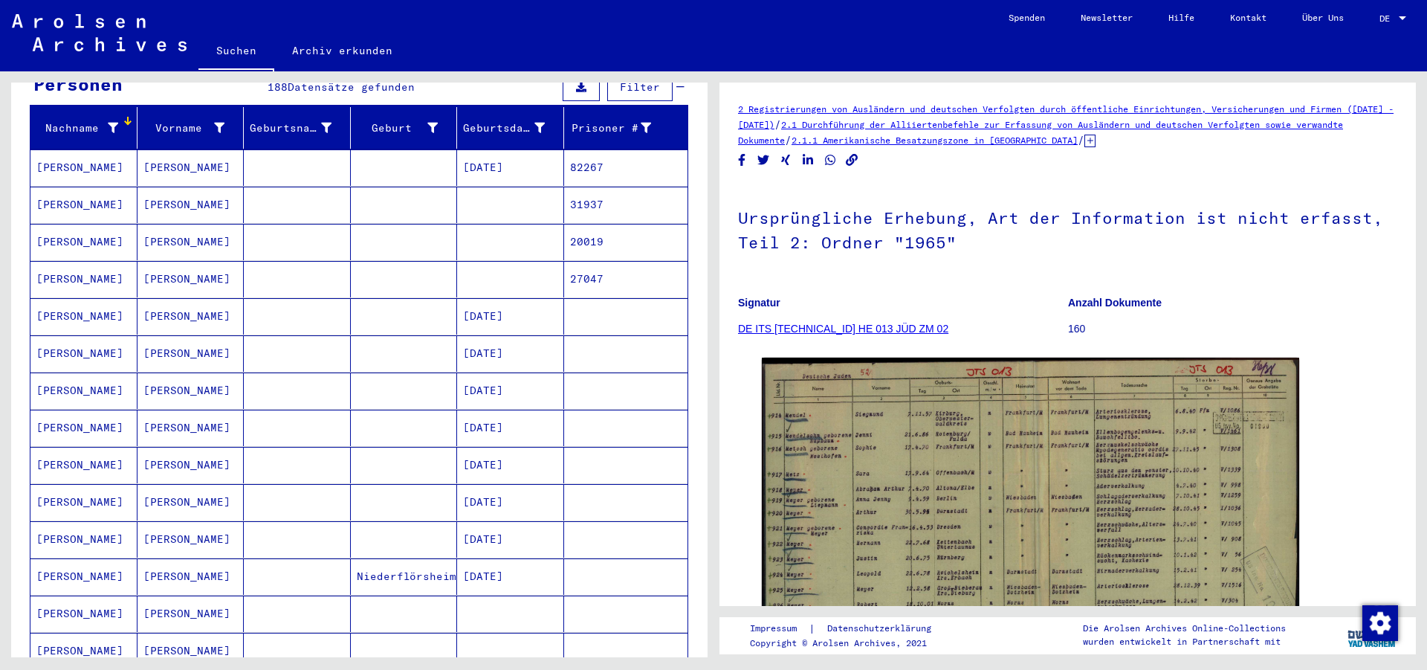
click at [87, 187] on mat-cell "[PERSON_NAME]" at bounding box center [83, 205] width 107 height 36
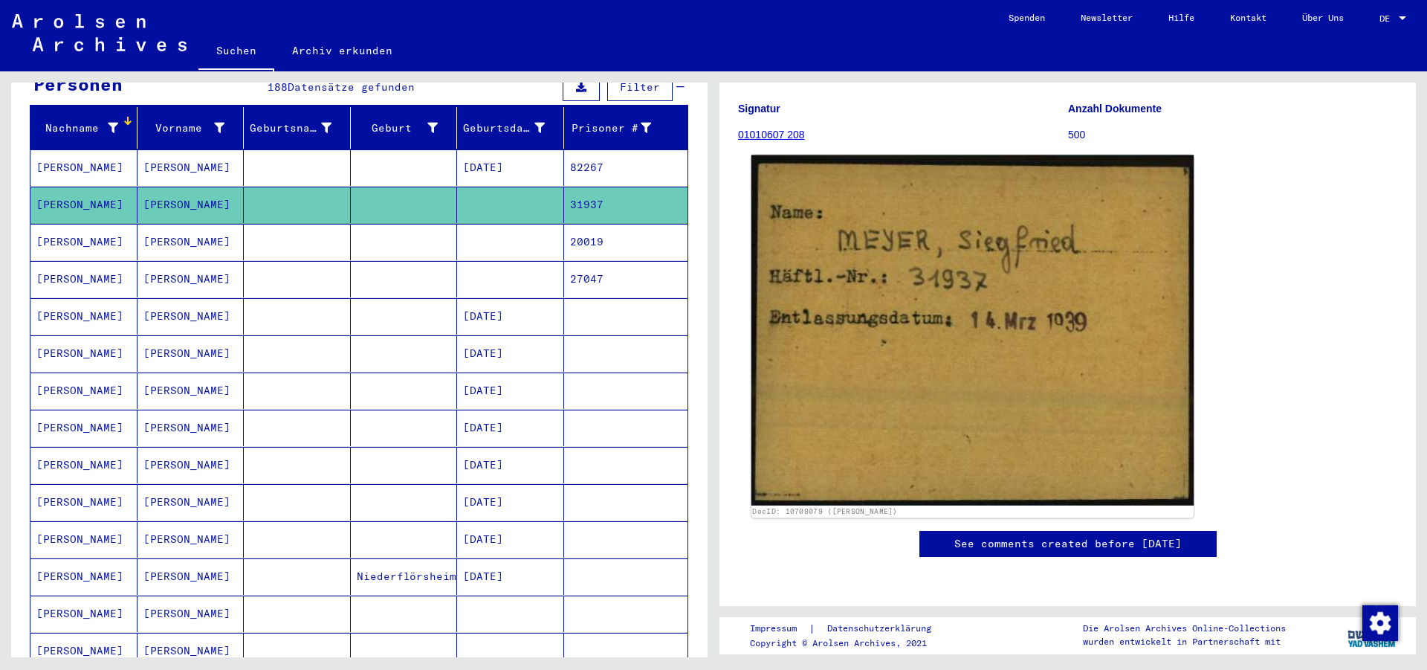
scroll to position [161, 0]
click at [1063, 320] on img at bounding box center [972, 330] width 443 height 350
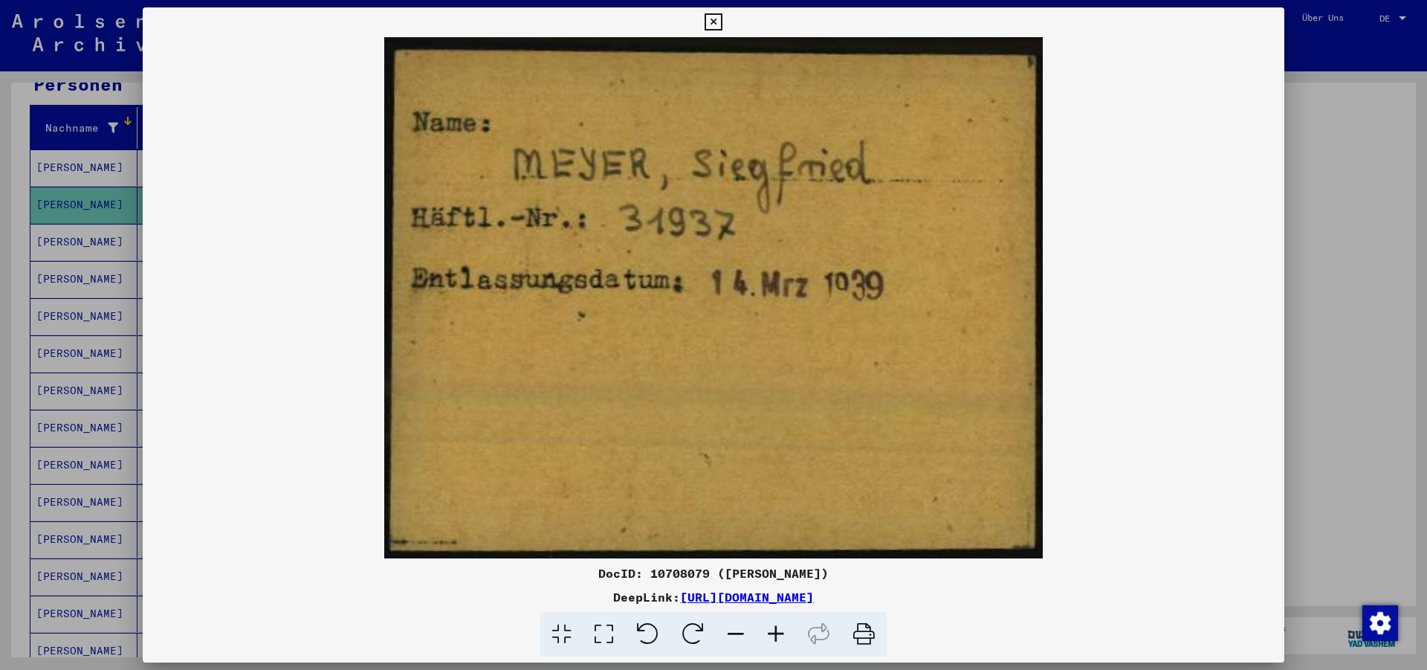
click at [1408, 195] on div at bounding box center [713, 335] width 1427 height 670
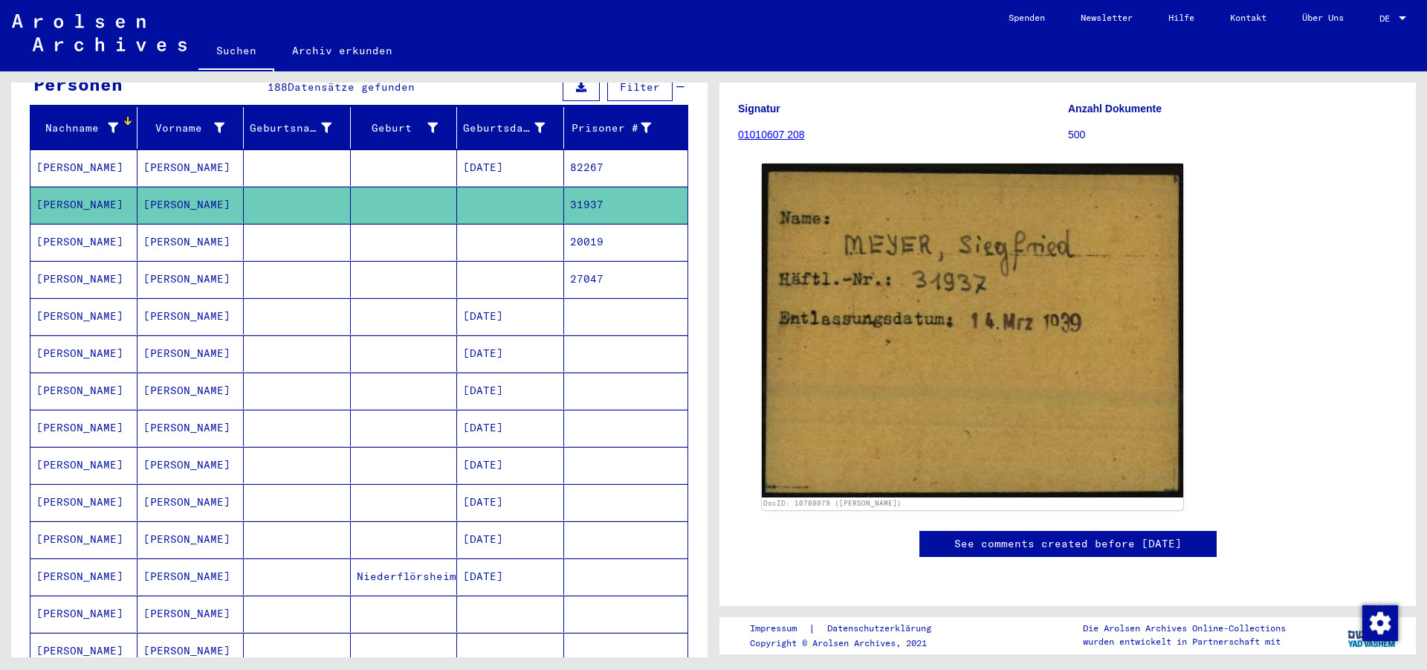
click at [100, 228] on mat-cell "[PERSON_NAME]" at bounding box center [83, 242] width 107 height 36
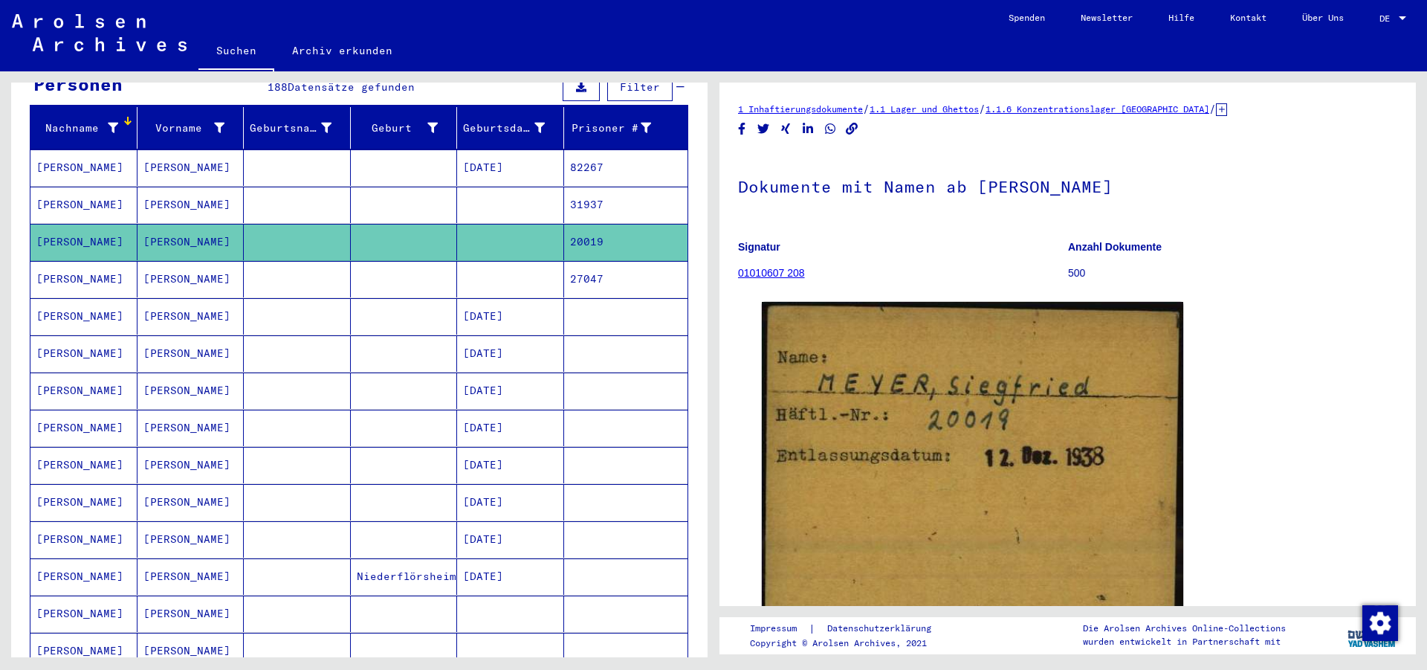
click at [94, 267] on mat-cell "[PERSON_NAME]" at bounding box center [83, 279] width 107 height 36
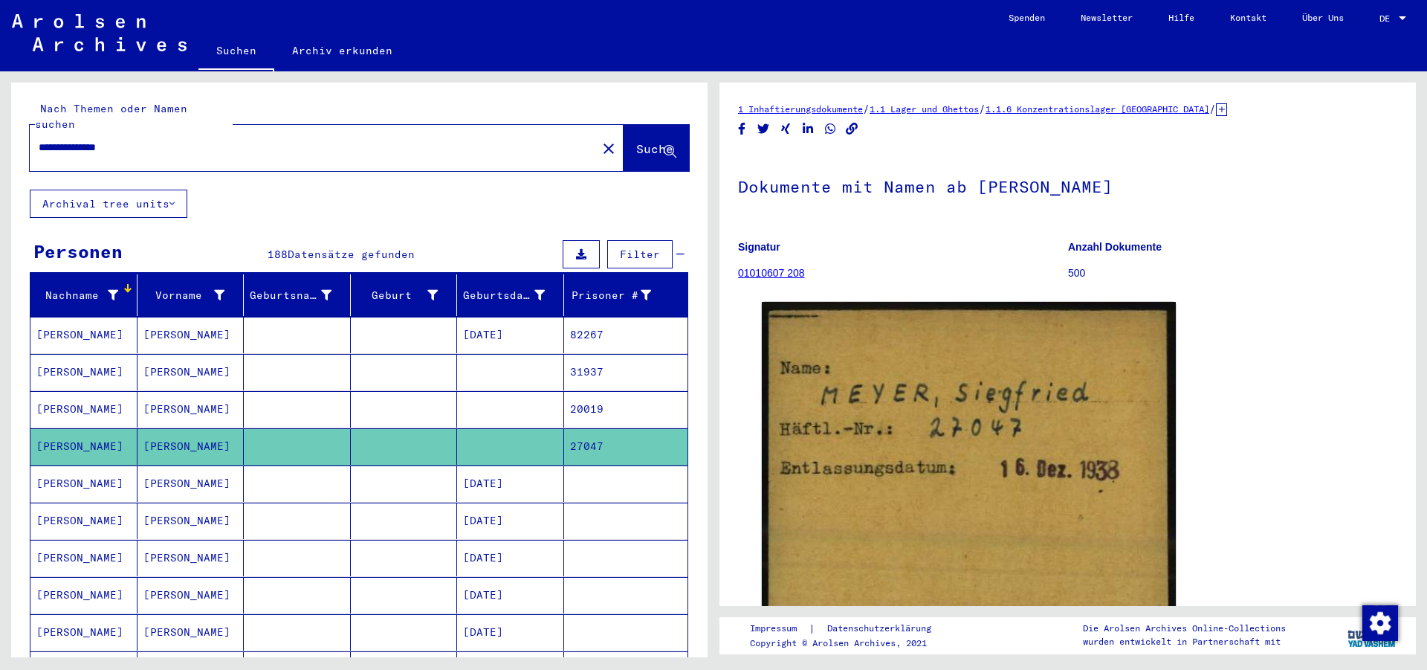
click at [600, 140] on mat-icon "close" at bounding box center [609, 149] width 18 height 18
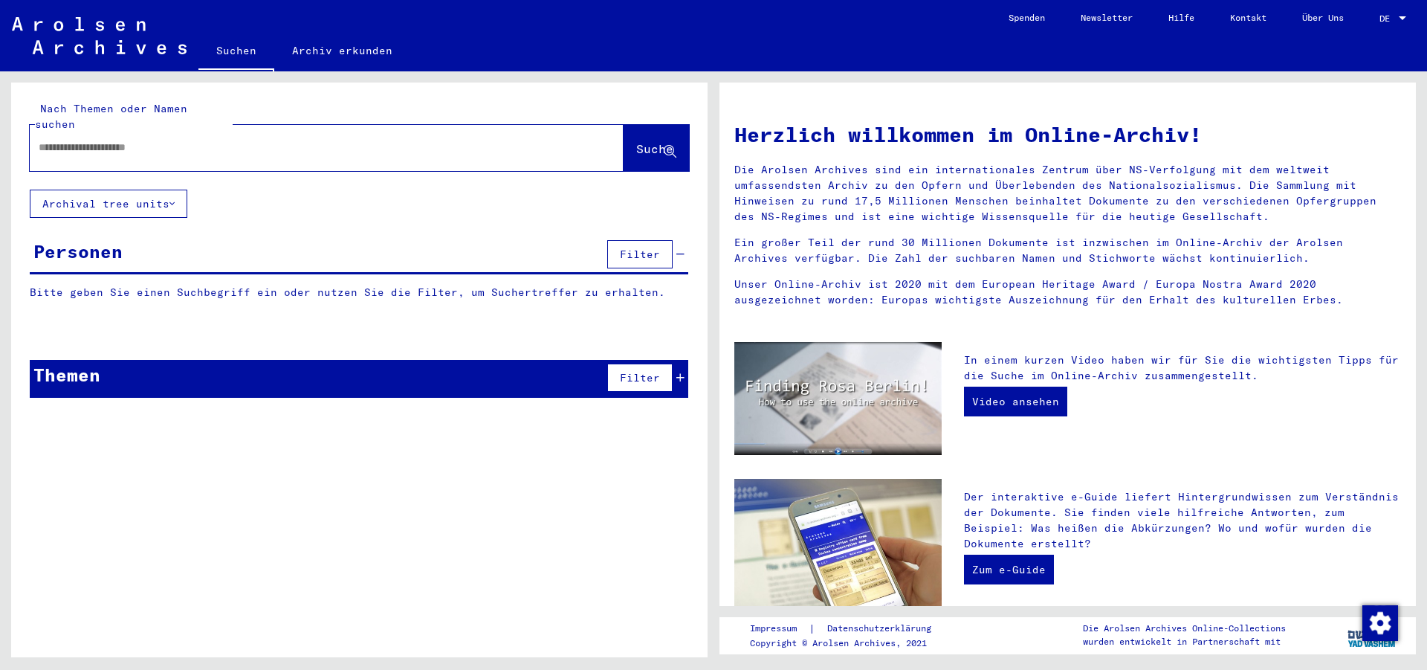
click at [508, 143] on div at bounding box center [304, 147] width 549 height 33
click at [501, 140] on input "text" at bounding box center [309, 148] width 540 height 16
paste input "**********"
click at [636, 141] on span "Suche" at bounding box center [654, 148] width 37 height 15
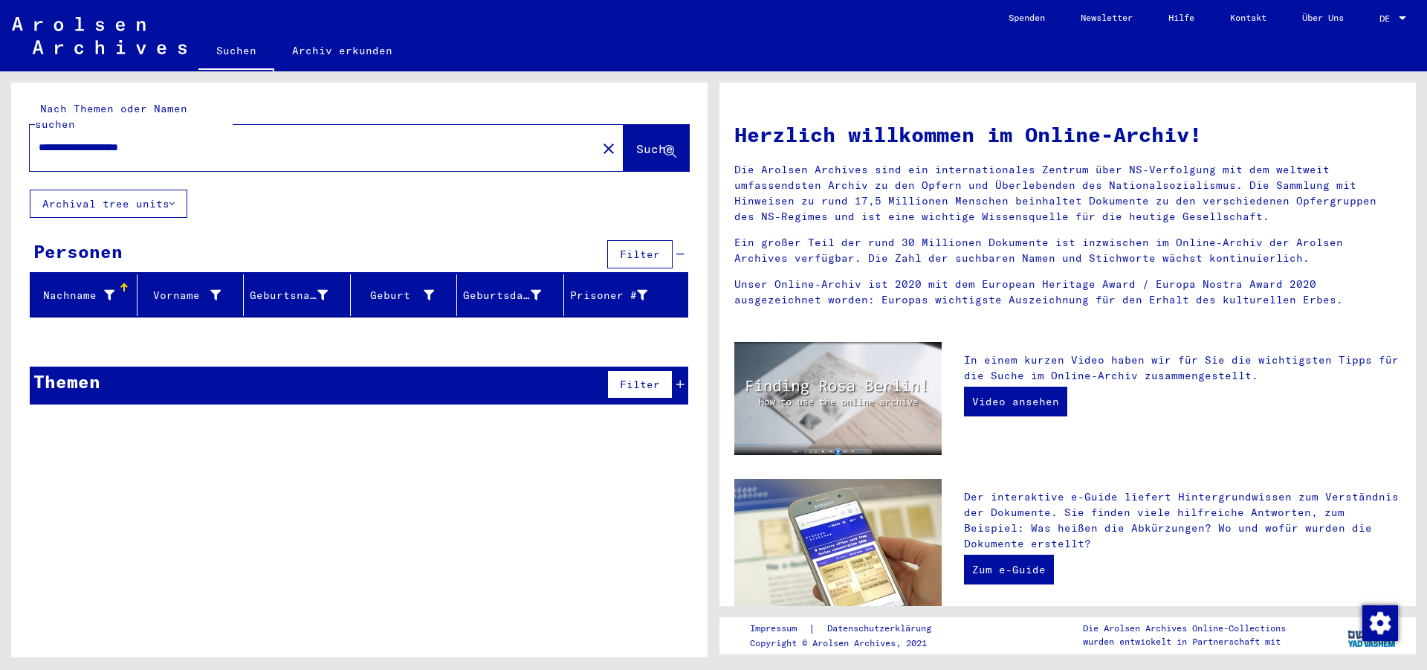
click at [127, 131] on div "**********" at bounding box center [304, 147] width 549 height 33
click at [120, 140] on input "**********" at bounding box center [309, 148] width 540 height 16
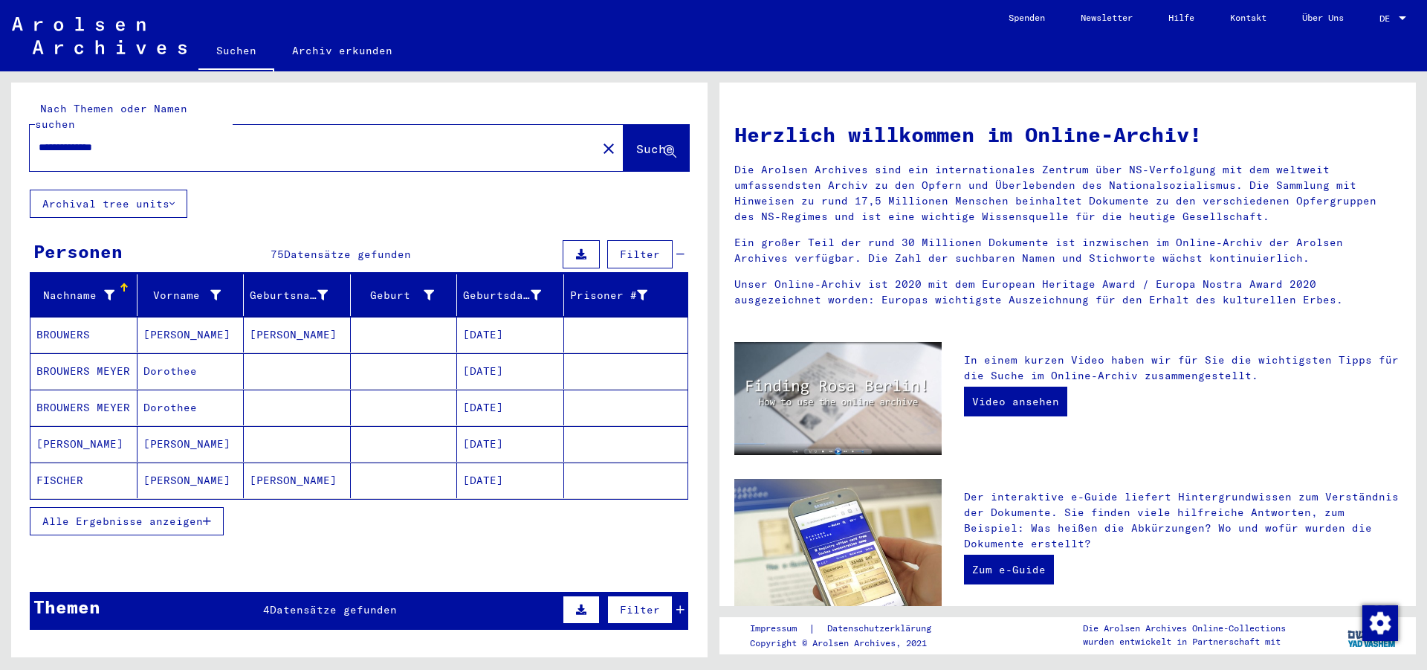
click at [284, 154] on div "**********" at bounding box center [327, 148] width 594 height 46
click at [283, 140] on input "**********" at bounding box center [309, 148] width 540 height 16
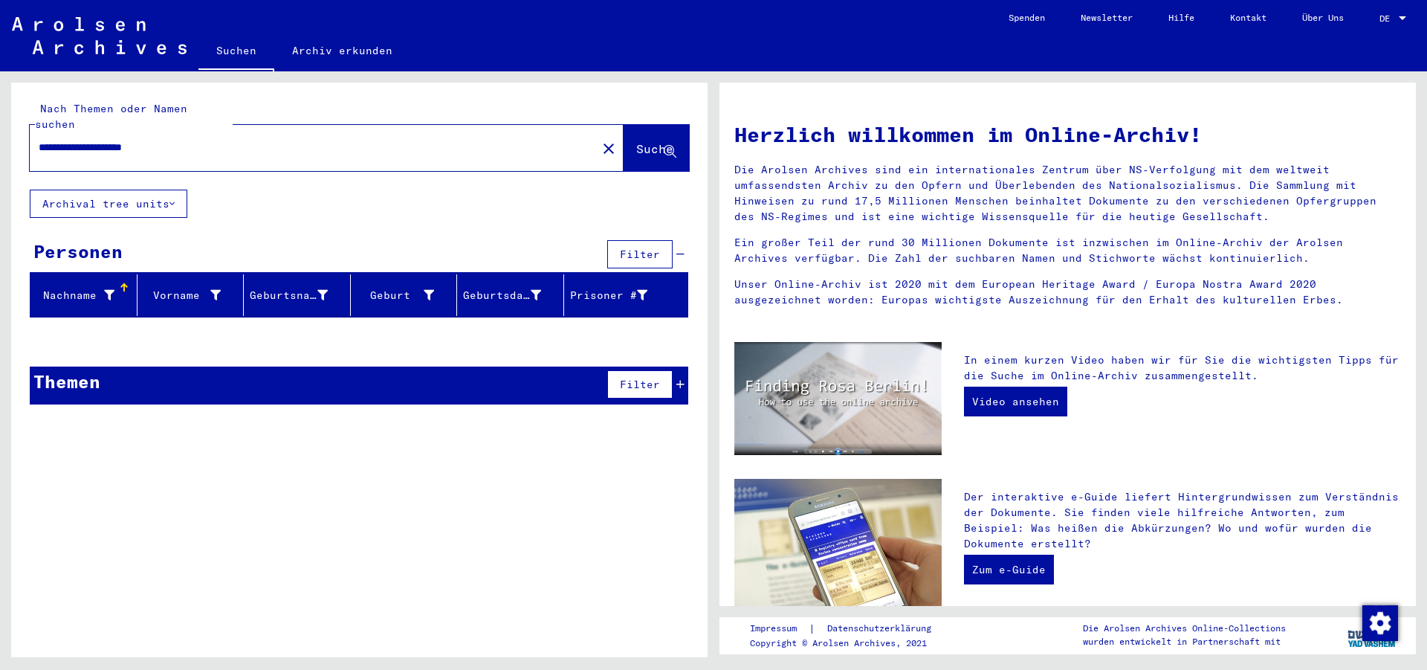
drag, startPoint x: 291, startPoint y: 136, endPoint x: 4, endPoint y: 170, distance: 288.9
click at [39, 155] on input "**********" at bounding box center [309, 148] width 540 height 16
paste input "text"
type input "**********"
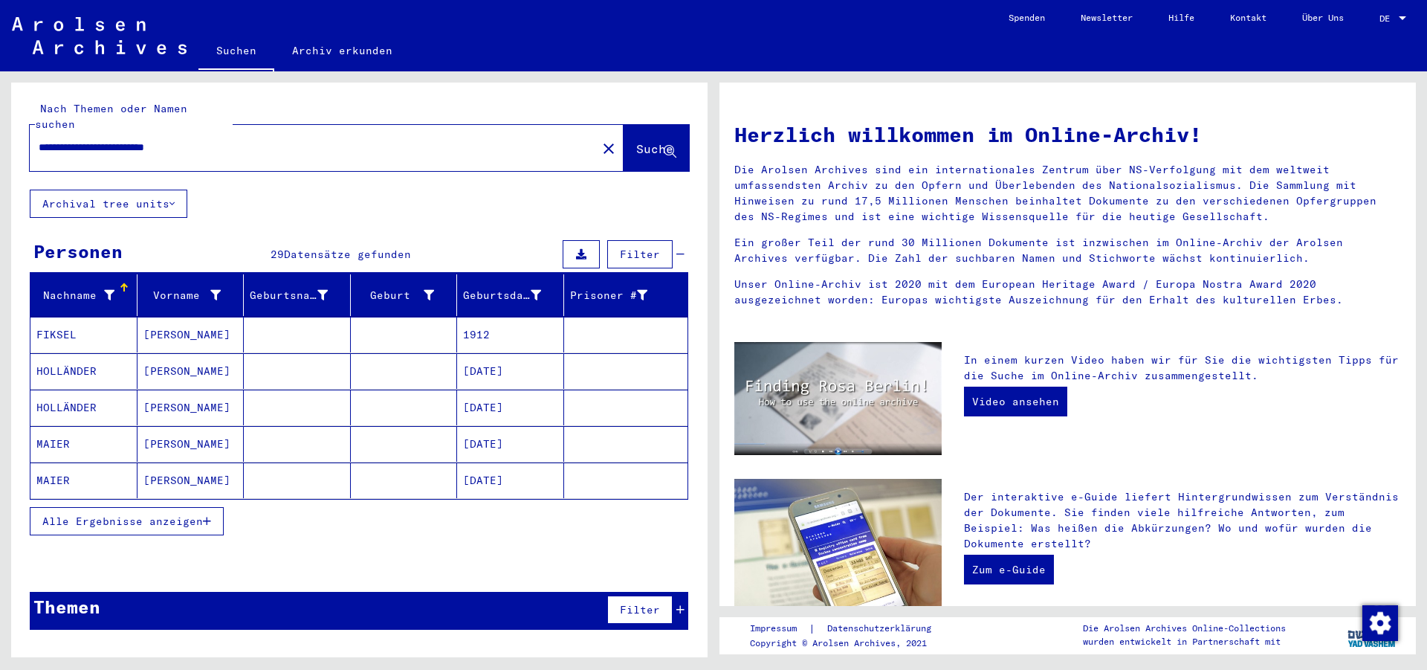
click at [155, 514] on span "Alle Ergebnisse anzeigen" at bounding box center [122, 520] width 161 height 13
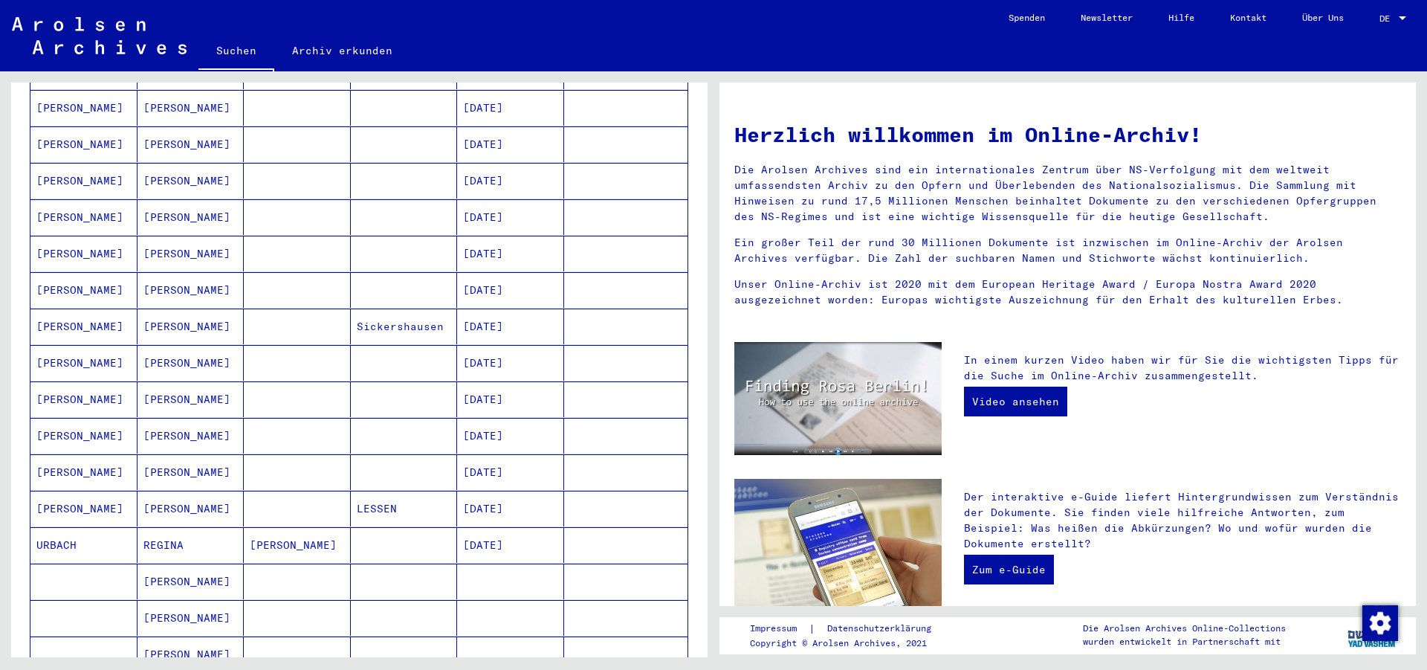
scroll to position [321, 0]
